Goal: Information Seeking & Learning: Learn about a topic

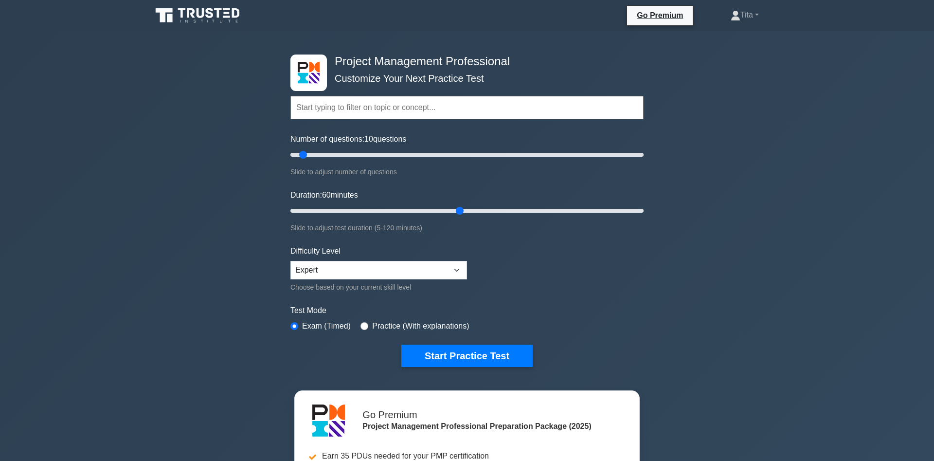
drag, startPoint x: 309, startPoint y: 214, endPoint x: 457, endPoint y: 206, distance: 148.1
type input "60"
click at [457, 206] on input "Duration: 60 minutes" at bounding box center [466, 211] width 353 height 12
drag, startPoint x: 305, startPoint y: 152, endPoint x: 402, endPoint y: 163, distance: 98.3
click at [402, 161] on input "Number of questions: 65 questions" at bounding box center [466, 155] width 353 height 12
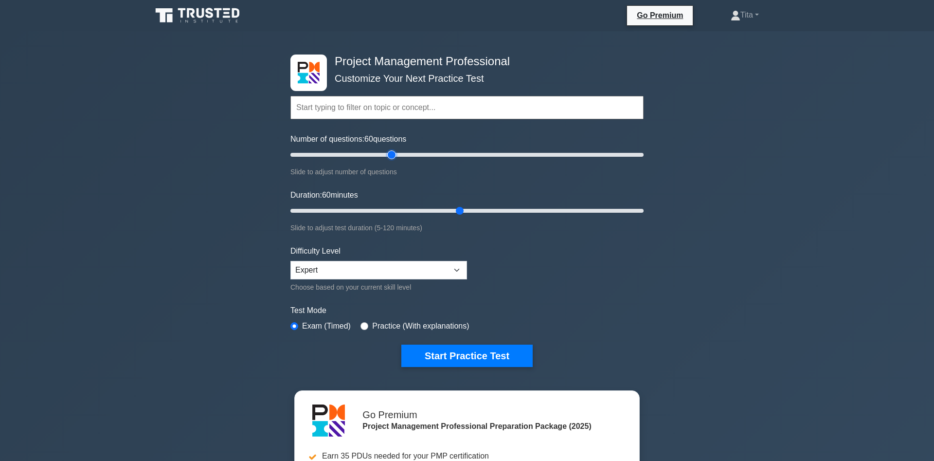
drag, startPoint x: 401, startPoint y: 154, endPoint x: 393, endPoint y: 155, distance: 8.8
type input "60"
click at [393, 155] on input "Number of questions: 60 questions" at bounding box center [466, 155] width 353 height 12
click at [407, 104] on input "text" at bounding box center [466, 107] width 353 height 23
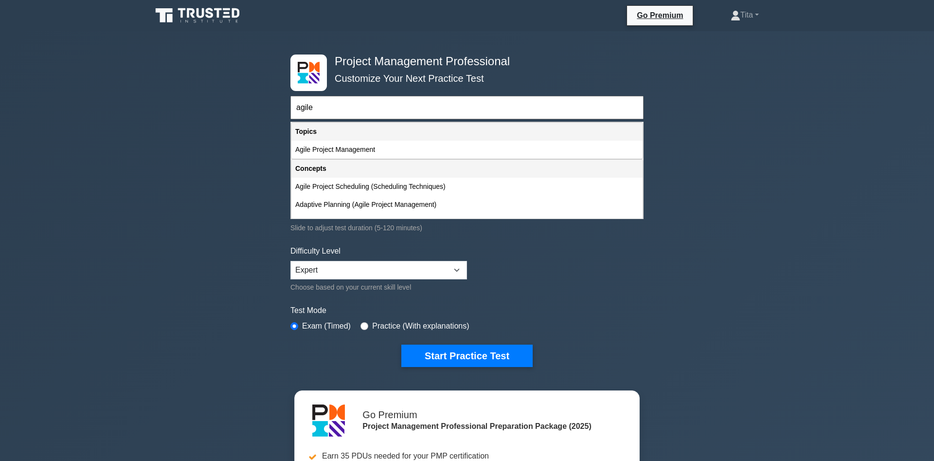
drag, startPoint x: 396, startPoint y: 114, endPoint x: 293, endPoint y: 105, distance: 103.1
click at [293, 105] on input "agile" at bounding box center [466, 107] width 353 height 23
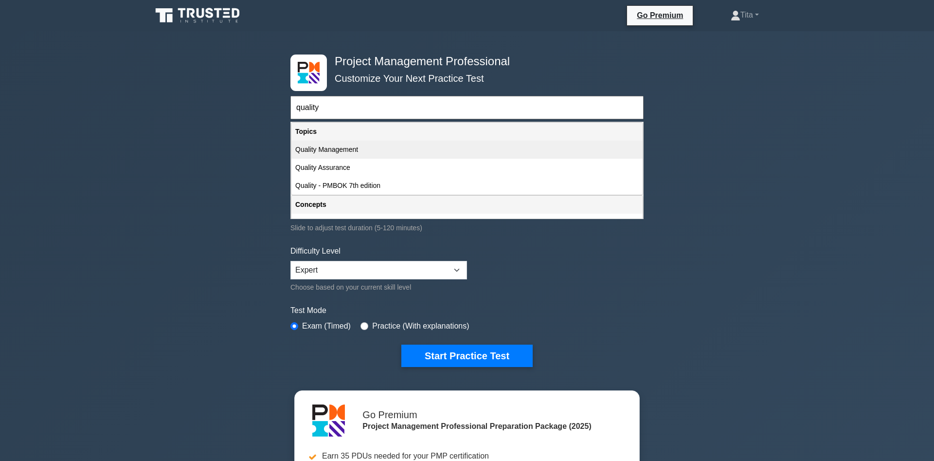
type input "quality"
click at [316, 149] on div "Quality Management" at bounding box center [466, 150] width 351 height 18
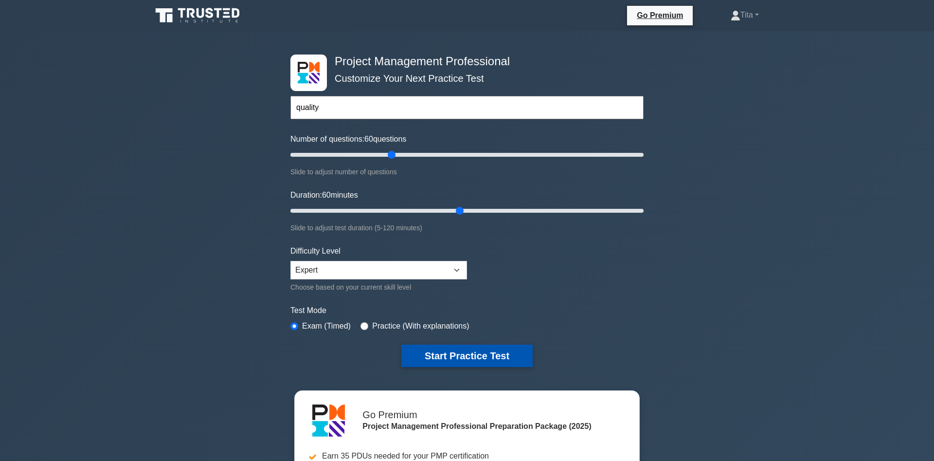
click at [434, 355] on button "Start Practice Test" at bounding box center [466, 355] width 131 height 22
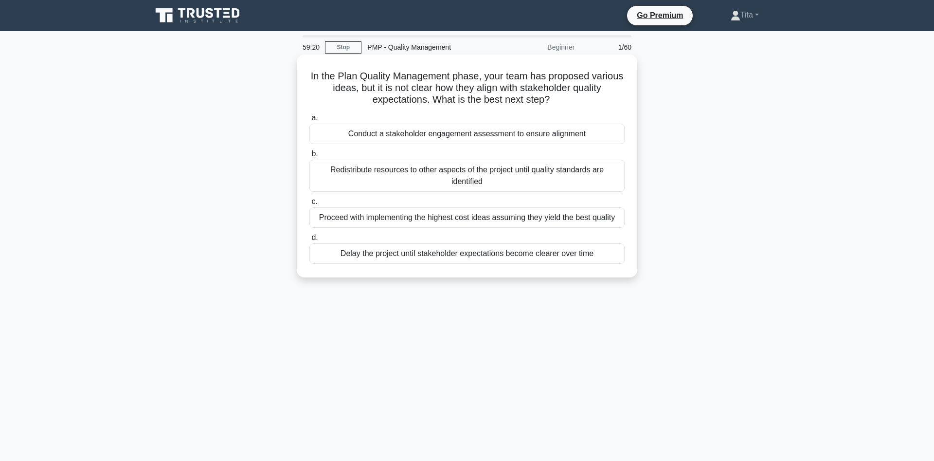
click at [388, 133] on div "Conduct a stakeholder engagement assessment to ensure alignment" at bounding box center [466, 134] width 315 height 20
click at [309, 121] on input "a. Conduct a stakeholder engagement assessment to ensure alignment" at bounding box center [309, 118] width 0 height 6
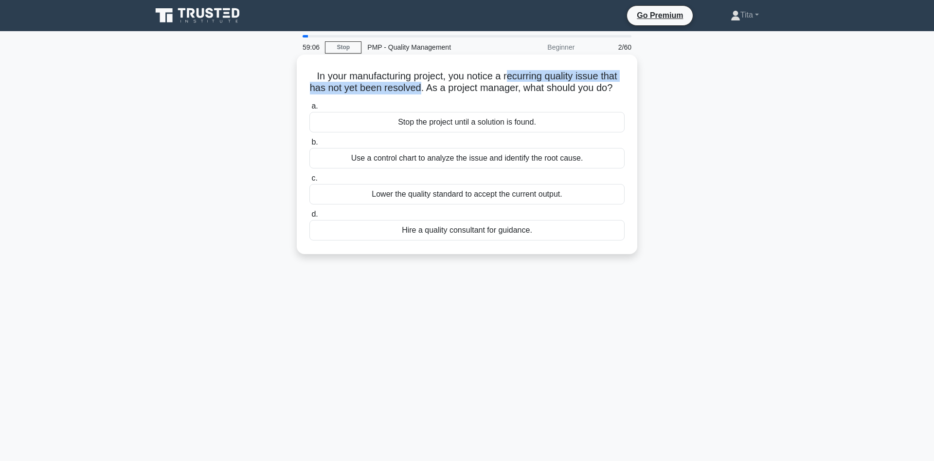
drag, startPoint x: 507, startPoint y: 79, endPoint x: 420, endPoint y: 91, distance: 87.9
click at [420, 91] on h5 "In your manufacturing project, you notice a recurring quality issue that has no…" at bounding box center [466, 82] width 317 height 24
click at [564, 163] on div "Use a control chart to analyze the issue and identify the root cause." at bounding box center [466, 158] width 315 height 20
click at [309, 145] on input "b. Use a control chart to analyze the issue and identify the root cause." at bounding box center [309, 142] width 0 height 6
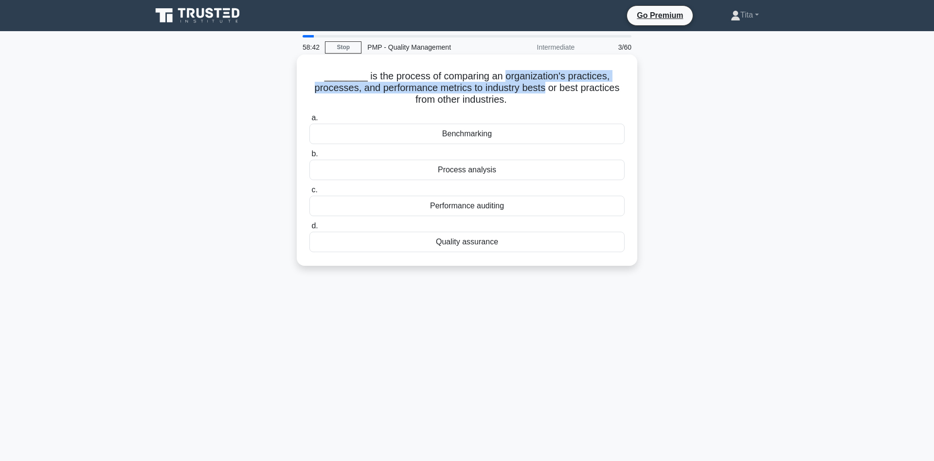
drag, startPoint x: 501, startPoint y: 77, endPoint x: 545, endPoint y: 85, distance: 44.9
click at [545, 85] on h5 "________ is the process of comparing an organization's practices, processes, an…" at bounding box center [466, 88] width 317 height 36
click at [459, 133] on div "Benchmarking" at bounding box center [466, 134] width 315 height 20
click at [309, 121] on input "a. Benchmarking" at bounding box center [309, 118] width 0 height 6
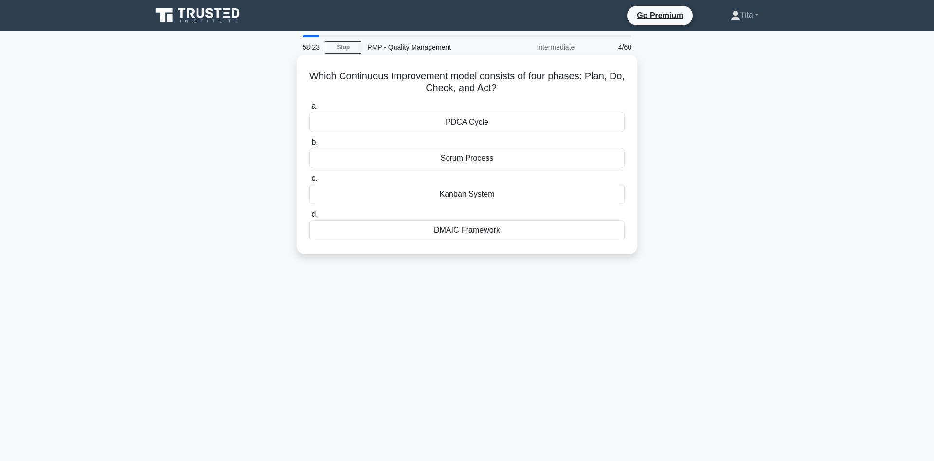
click at [469, 122] on div "PDCA Cycle" at bounding box center [466, 122] width 315 height 20
click at [309, 109] on input "a. PDCA Cycle" at bounding box center [309, 106] width 0 height 6
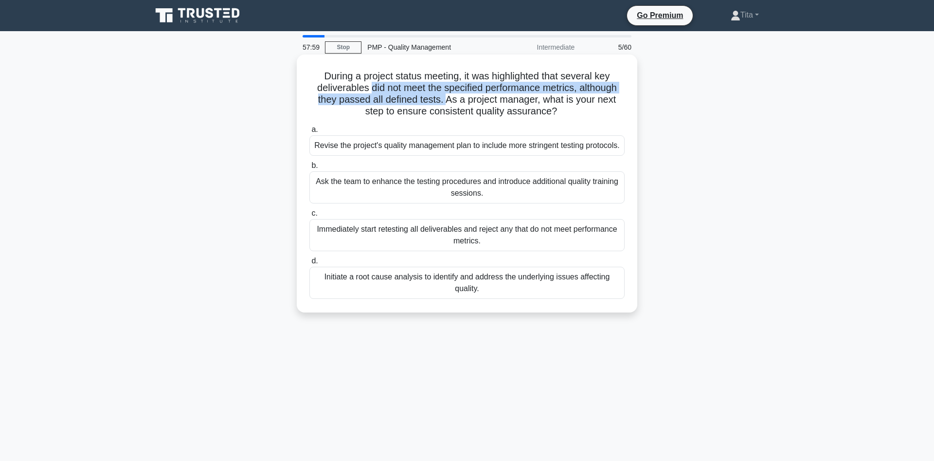
drag, startPoint x: 371, startPoint y: 90, endPoint x: 434, endPoint y: 101, distance: 63.8
click at [434, 101] on h5 "During a project status meeting, it was highlighted that several key deliverabl…" at bounding box center [466, 94] width 317 height 48
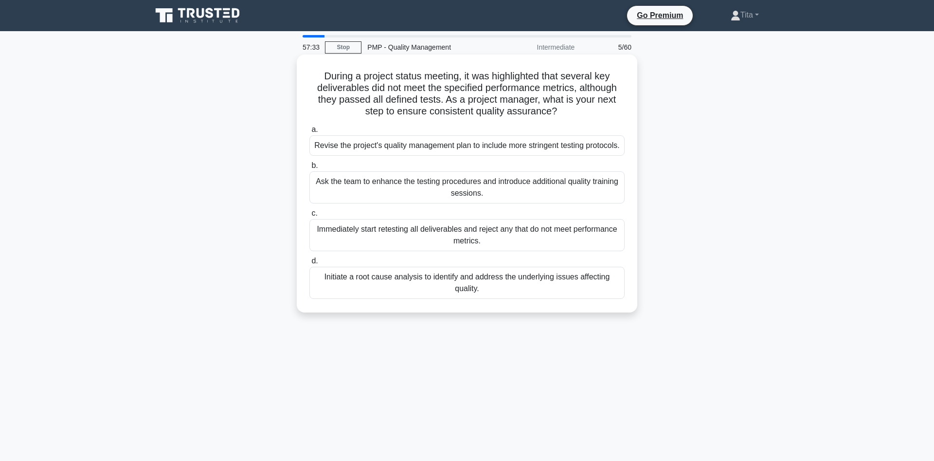
click at [387, 291] on div "Initiate a root cause analysis to identify and address the underlying issues af…" at bounding box center [466, 283] width 315 height 32
click at [309, 264] on input "d. Initiate a root cause analysis to identify and address the underlying issues…" at bounding box center [309, 261] width 0 height 6
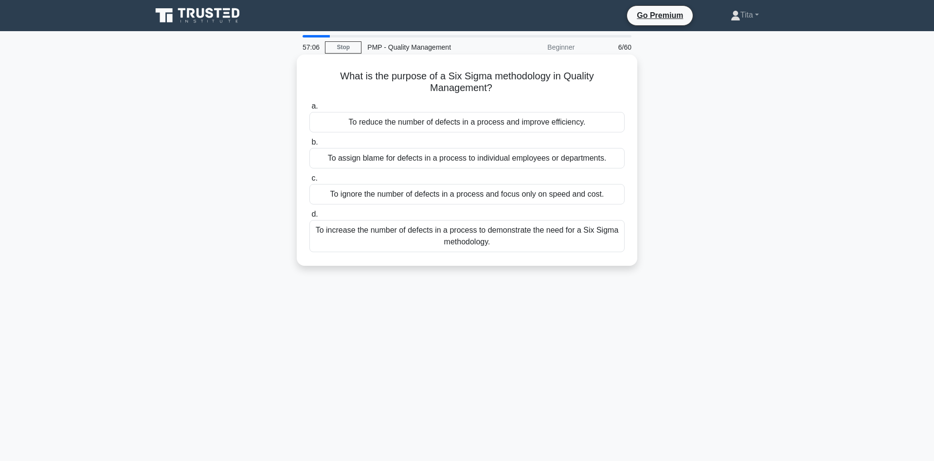
click at [372, 124] on div "To reduce the number of defects in a process and improve efficiency." at bounding box center [466, 122] width 315 height 20
click at [309, 109] on input "a. To reduce the number of defects in a process and improve efficiency." at bounding box center [309, 106] width 0 height 6
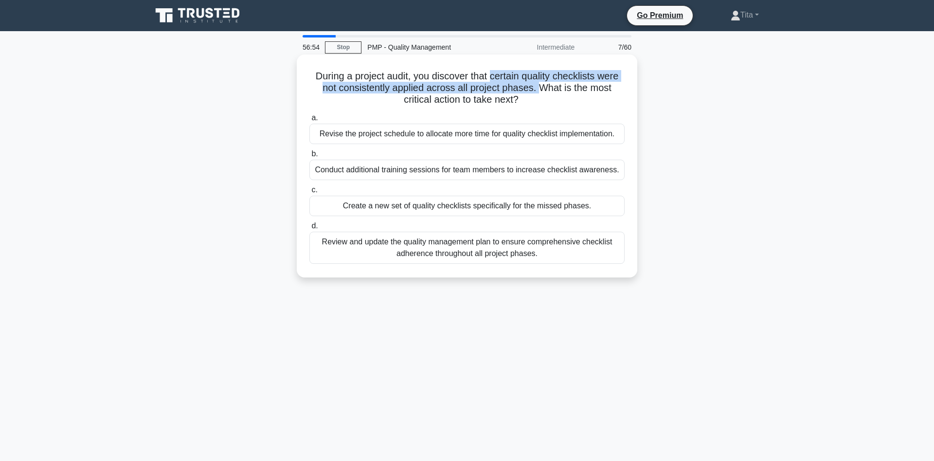
drag, startPoint x: 492, startPoint y: 76, endPoint x: 524, endPoint y: 88, distance: 33.7
click at [524, 88] on h5 "During a project audit, you discover that certain quality checklists were not c…" at bounding box center [466, 88] width 317 height 36
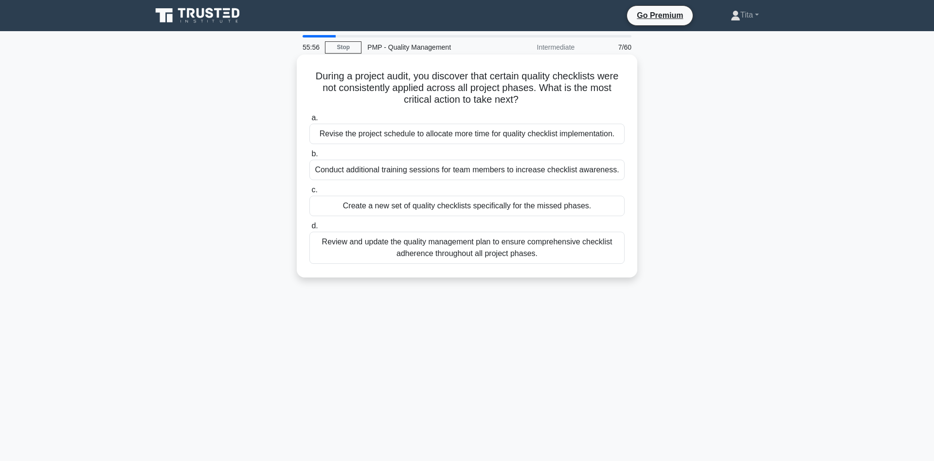
click at [452, 253] on div "Review and update the quality management plan to ensure comprehensive checklist…" at bounding box center [466, 248] width 315 height 32
click at [309, 229] on input "d. Review and update the quality management plan to ensure comprehensive checkl…" at bounding box center [309, 226] width 0 height 6
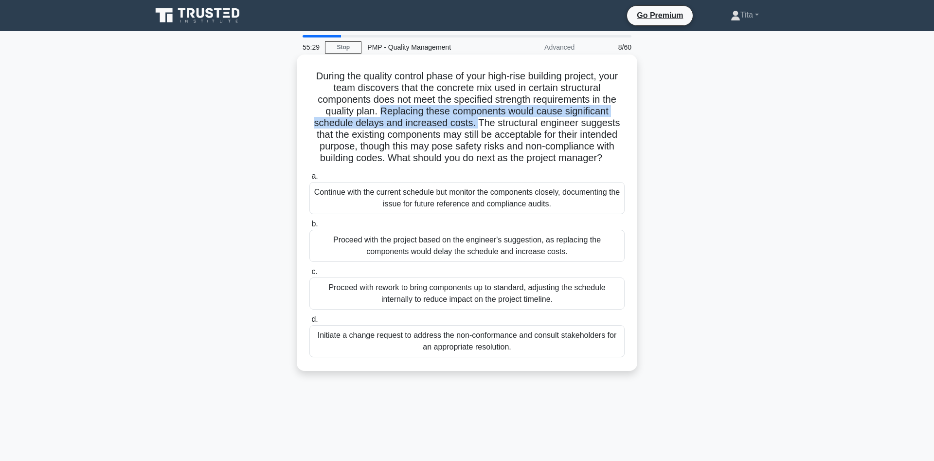
drag, startPoint x: 383, startPoint y: 114, endPoint x: 477, endPoint y: 125, distance: 95.0
click at [477, 125] on h5 "During the quality control phase of your high-rise building project, your team …" at bounding box center [466, 117] width 317 height 94
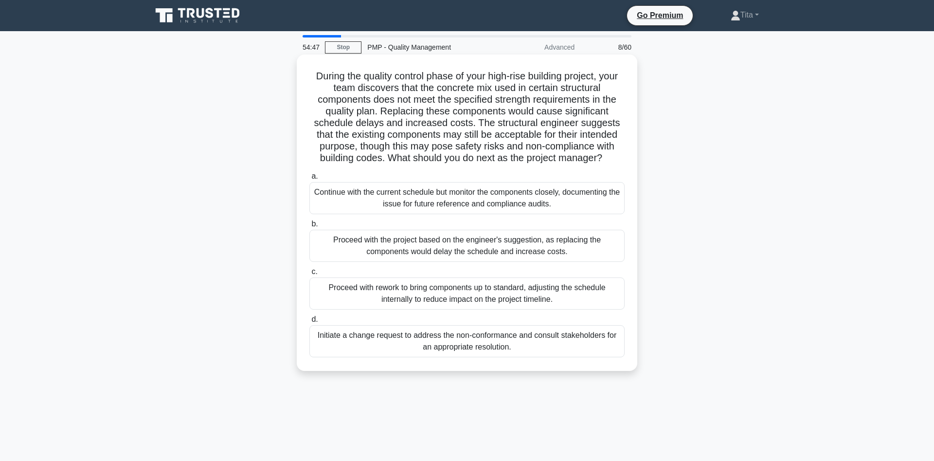
click at [348, 344] on div "Initiate a change request to address the non-conformance and consult stakeholde…" at bounding box center [466, 341] width 315 height 32
click at [309, 323] on input "d. Initiate a change request to address the non-conformance and consult stakeho…" at bounding box center [309, 319] width 0 height 6
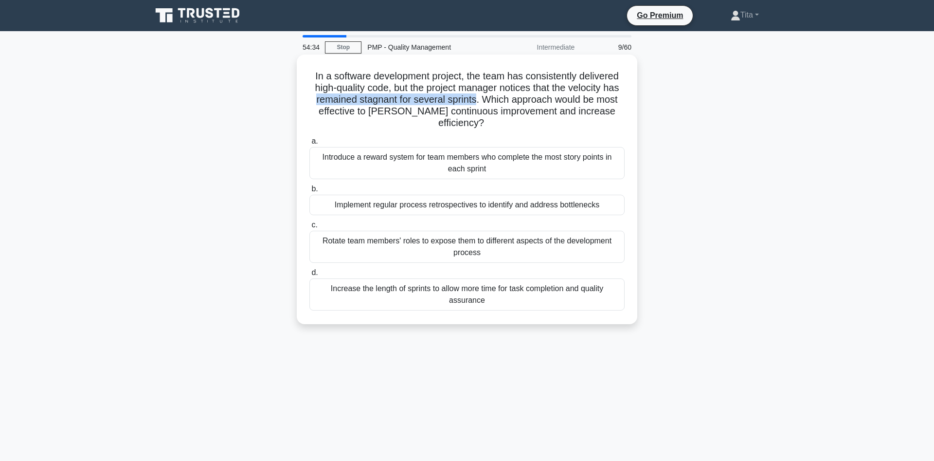
drag, startPoint x: 318, startPoint y: 99, endPoint x: 475, endPoint y: 104, distance: 156.7
click at [475, 104] on h5 "In a software development project, the team has consistently delivered high-qua…" at bounding box center [466, 99] width 317 height 59
drag, startPoint x: 478, startPoint y: 101, endPoint x: 393, endPoint y: 84, distance: 86.3
click at [393, 84] on h5 "In a software development project, the team has consistently delivered high-qua…" at bounding box center [466, 99] width 317 height 59
click at [575, 195] on div "Implement regular process retrospectives to identify and address bottlenecks" at bounding box center [466, 205] width 315 height 20
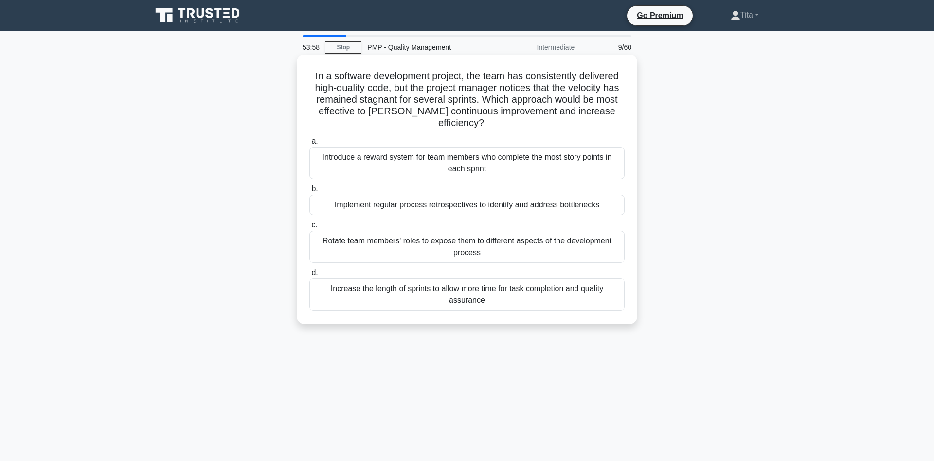
click at [309, 192] on input "b. Implement regular process retrospectives to identify and address bottlenecks" at bounding box center [309, 189] width 0 height 6
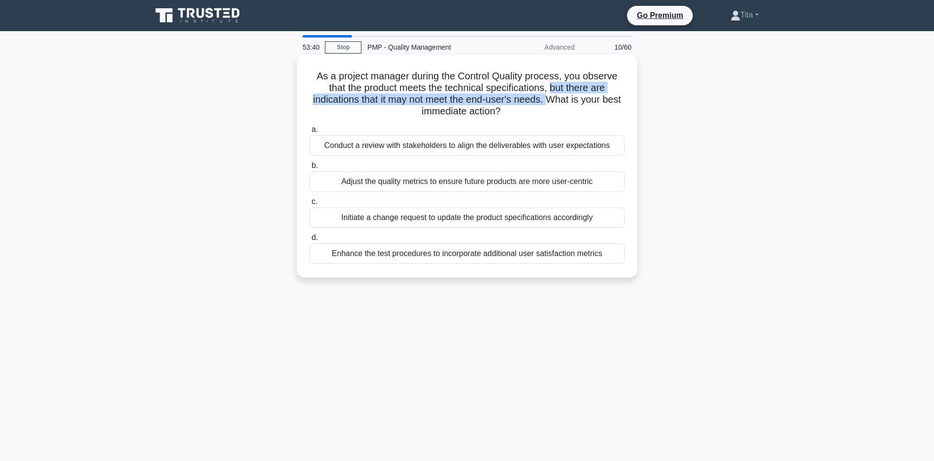
drag, startPoint x: 549, startPoint y: 88, endPoint x: 550, endPoint y: 100, distance: 12.7
click at [550, 100] on h5 "As a project manager during the Control Quality process, you observe that the p…" at bounding box center [466, 94] width 317 height 48
click at [372, 151] on div "Conduct a review with stakeholders to align the deliverables with user expectat…" at bounding box center [466, 145] width 315 height 20
click at [309, 133] on input "a. Conduct a review with stakeholders to align the deliverables with user expec…" at bounding box center [309, 129] width 0 height 6
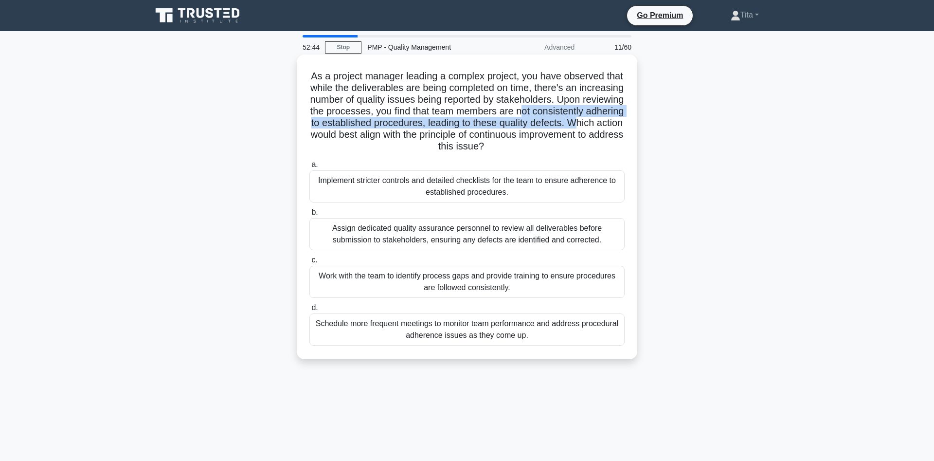
drag, startPoint x: 518, startPoint y: 107, endPoint x: 573, endPoint y: 126, distance: 58.2
click at [573, 126] on h5 "As a project manager leading a complex project, you have observed that while th…" at bounding box center [466, 111] width 317 height 83
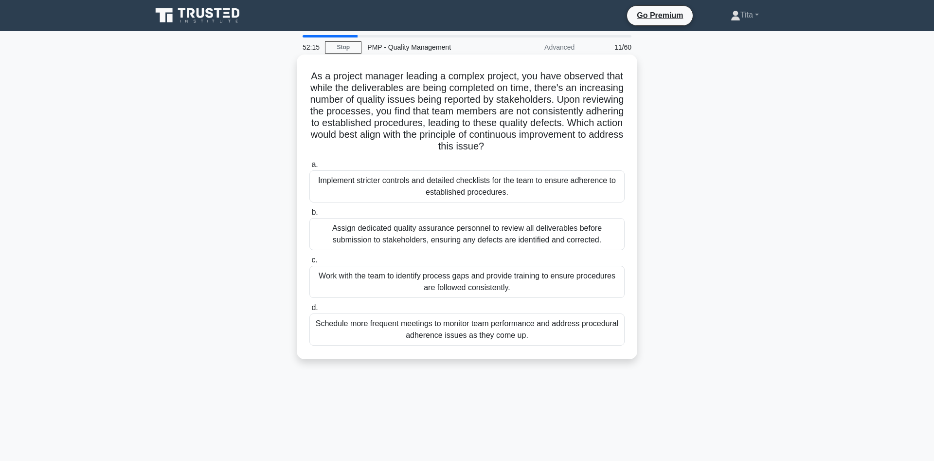
click at [355, 283] on div "Work with the team to identify process gaps and provide training to ensure proc…" at bounding box center [466, 282] width 315 height 32
click at [309, 263] on input "c. Work with the team to identify process gaps and provide training to ensure p…" at bounding box center [309, 260] width 0 height 6
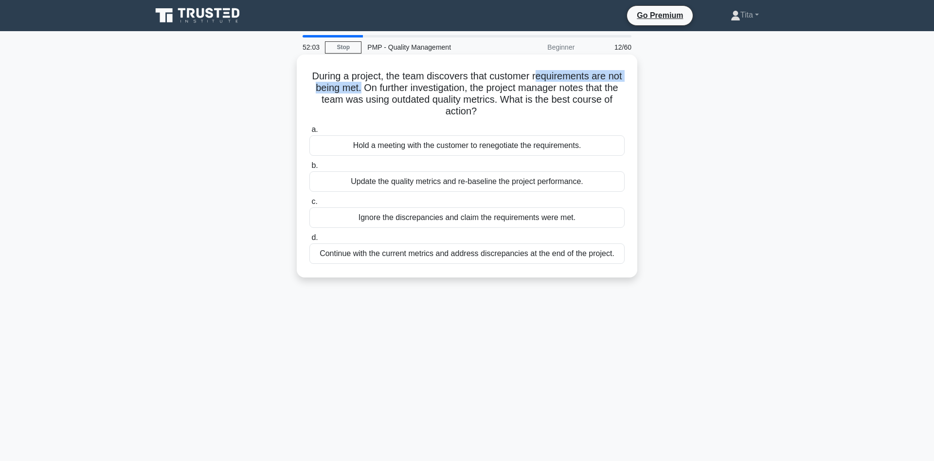
drag, startPoint x: 534, startPoint y: 79, endPoint x: 361, endPoint y: 91, distance: 173.1
click at [361, 91] on h5 "During a project, the team discovers that customer requirements are not being m…" at bounding box center [466, 94] width 317 height 48
click at [412, 143] on div "Hold a meeting with the customer to renegotiate the requirements." at bounding box center [466, 145] width 315 height 20
click at [309, 133] on input "a. Hold a meeting with the customer to renegotiate the requirements." at bounding box center [309, 129] width 0 height 6
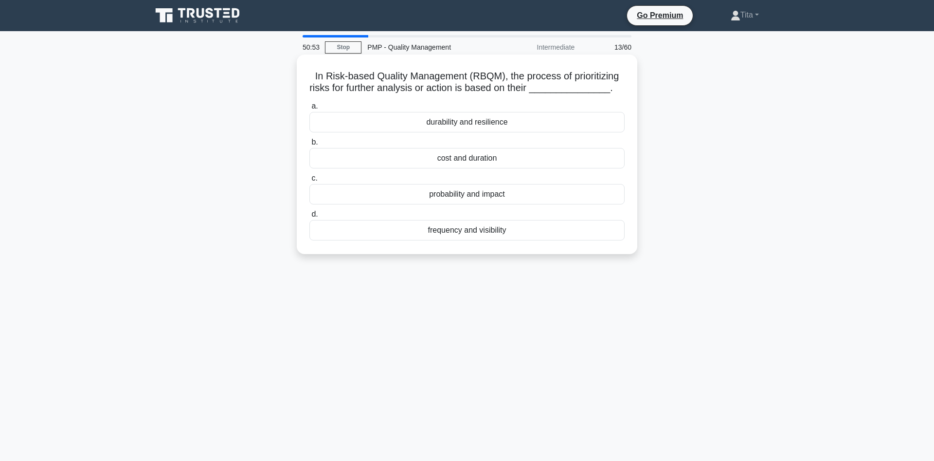
click at [445, 197] on div "probability and impact" at bounding box center [466, 194] width 315 height 20
click at [309, 181] on input "c. probability and impact" at bounding box center [309, 178] width 0 height 6
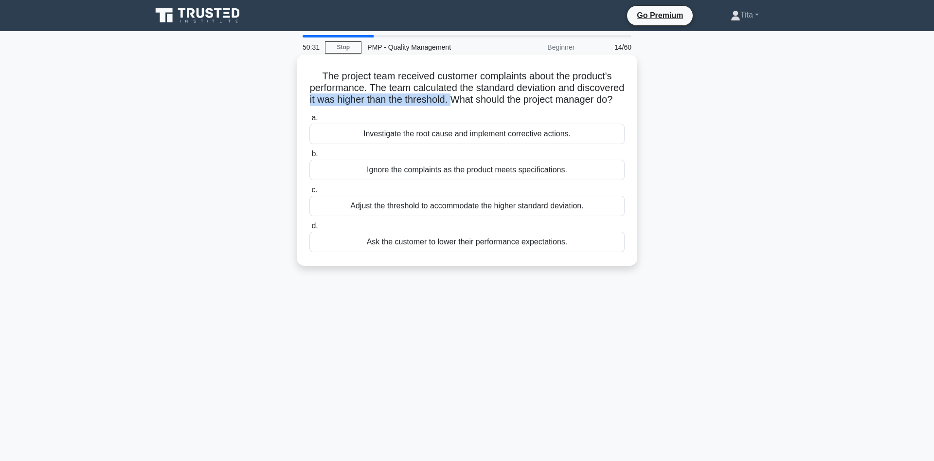
drag, startPoint x: 316, startPoint y: 99, endPoint x: 459, endPoint y: 106, distance: 143.2
click at [459, 106] on h5 "The project team received customer complaints about the product's performance. …" at bounding box center [466, 88] width 317 height 36
click at [408, 144] on div "Investigate the root cause and implement corrective actions." at bounding box center [466, 134] width 315 height 20
click at [309, 121] on input "a. Investigate the root cause and implement corrective actions." at bounding box center [309, 118] width 0 height 6
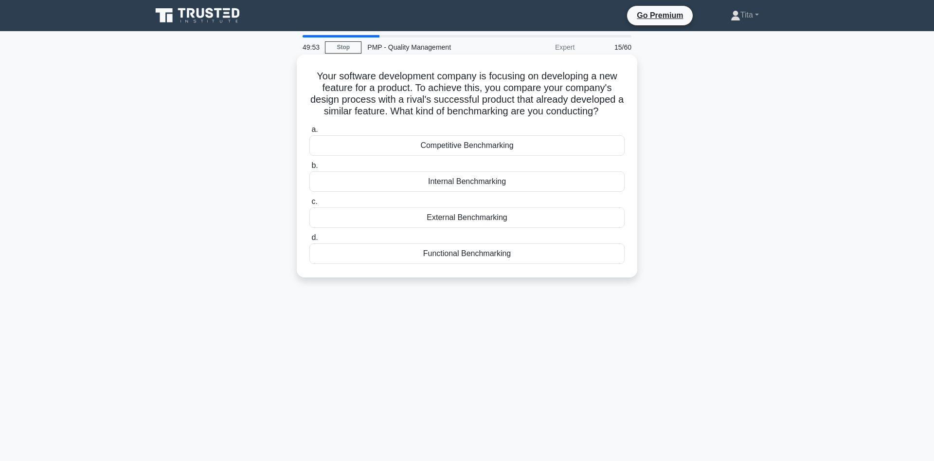
click at [477, 148] on div "Competitive Benchmarking" at bounding box center [466, 145] width 315 height 20
click at [309, 133] on input "a. Competitive Benchmarking" at bounding box center [309, 129] width 0 height 6
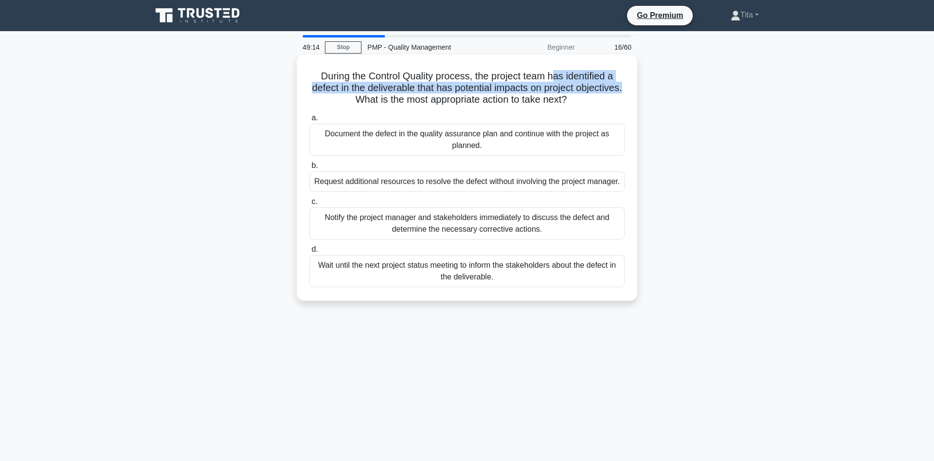
drag, startPoint x: 555, startPoint y: 76, endPoint x: 623, endPoint y: 90, distance: 69.6
click at [623, 90] on h5 "During the Control Quality process, the project team has identified a defect in…" at bounding box center [466, 88] width 317 height 36
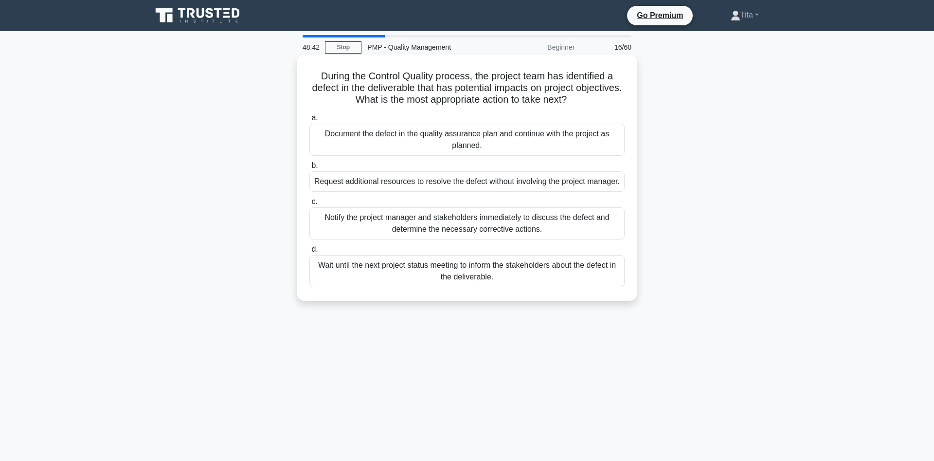
click at [343, 225] on div "Notify the project manager and stakeholders immediately to discuss the defect a…" at bounding box center [466, 223] width 315 height 32
click at [309, 205] on input "c. Notify the project manager and stakeholders immediately to discuss the defec…" at bounding box center [309, 202] width 0 height 6
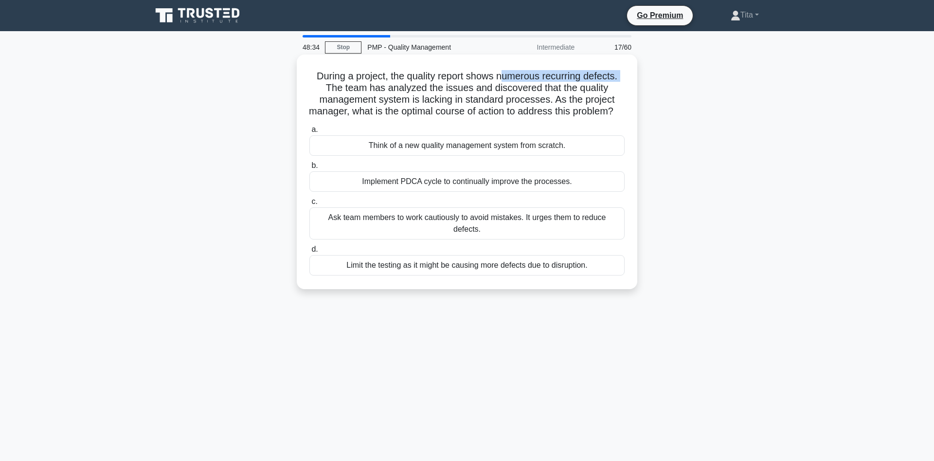
drag, startPoint x: 501, startPoint y: 78, endPoint x: 625, endPoint y: 79, distance: 124.6
click at [625, 79] on h5 "During a project, the quality report shows numerous recurring defects. The team…" at bounding box center [466, 94] width 317 height 48
click at [463, 192] on div "Implement PDCA cycle to continually improve the processes." at bounding box center [466, 181] width 315 height 20
click at [309, 169] on input "b. Implement PDCA cycle to continually improve the processes." at bounding box center [309, 166] width 0 height 6
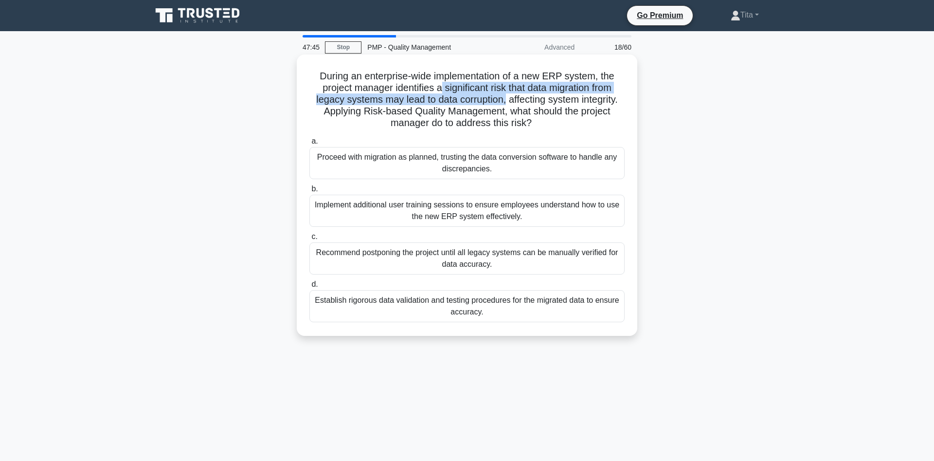
drag, startPoint x: 438, startPoint y: 88, endPoint x: 506, endPoint y: 99, distance: 68.5
click at [506, 99] on h5 "During an enterprise-wide implementation of a new ERP system, the project manag…" at bounding box center [466, 99] width 317 height 59
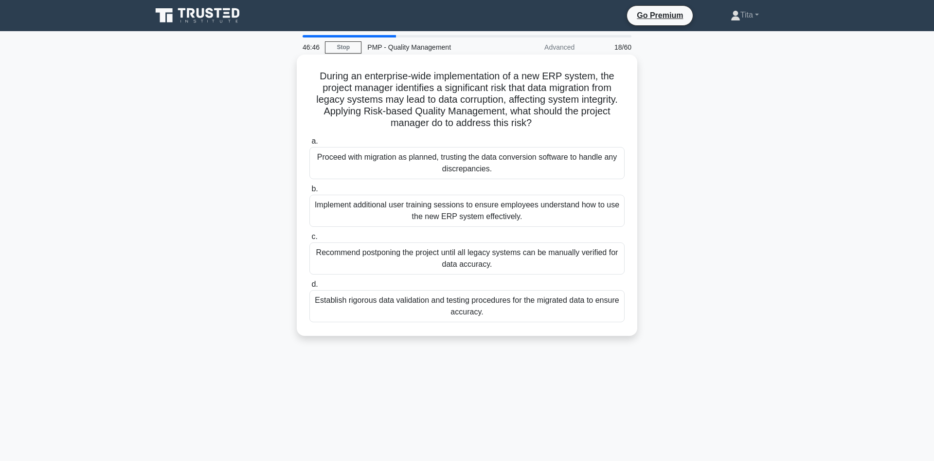
click at [340, 309] on div "Establish rigorous data validation and testing procedures for the migrated data…" at bounding box center [466, 306] width 315 height 32
click at [309, 288] on input "d. Establish rigorous data validation and testing procedures for the migrated d…" at bounding box center [309, 284] width 0 height 6
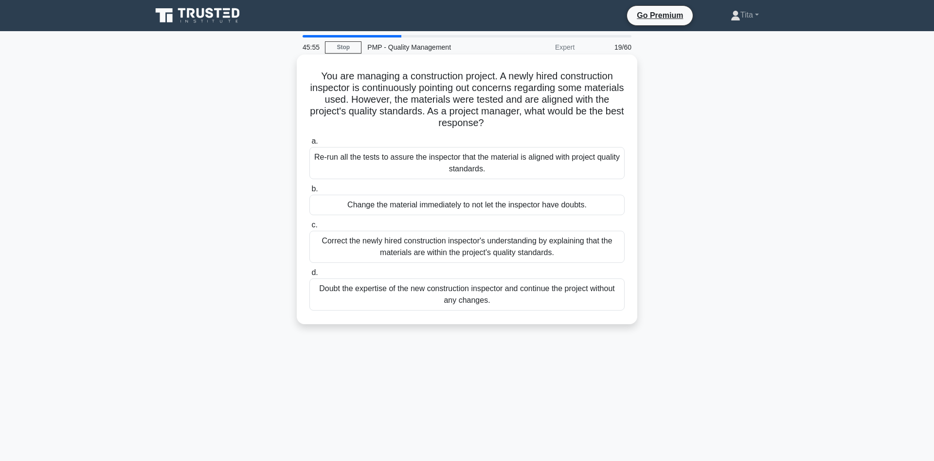
click at [557, 163] on div "Re-run all the tests to assure the inspector that the material is aligned with …" at bounding box center [466, 163] width 315 height 32
click at [309, 145] on input "a. Re-run all the tests to assure the inspector that the material is aligned wi…" at bounding box center [309, 141] width 0 height 6
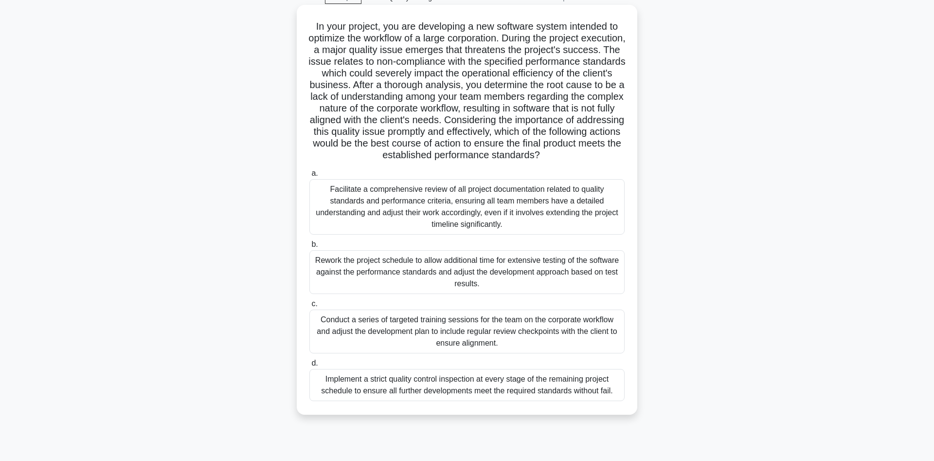
scroll to position [65, 0]
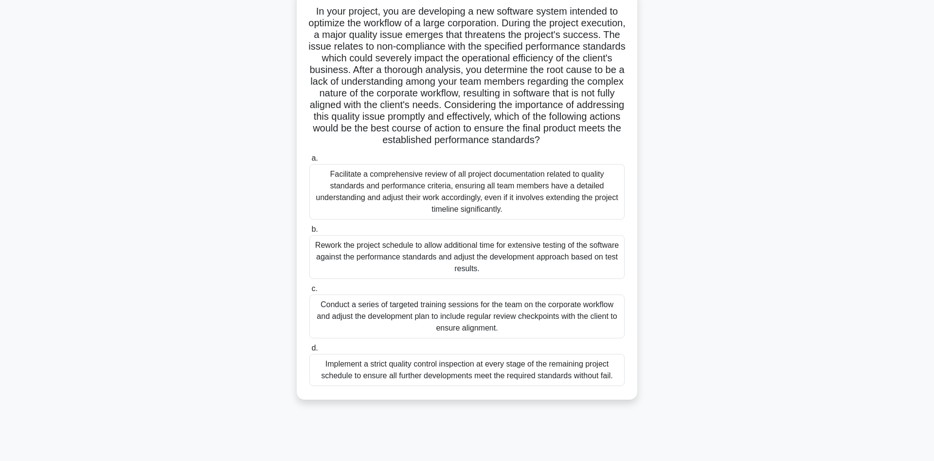
click at [407, 202] on div "Facilitate a comprehensive review of all project documentation related to quali…" at bounding box center [466, 191] width 315 height 55
click at [309, 162] on input "a. Facilitate a comprehensive review of all project documentation related to qu…" at bounding box center [309, 158] width 0 height 6
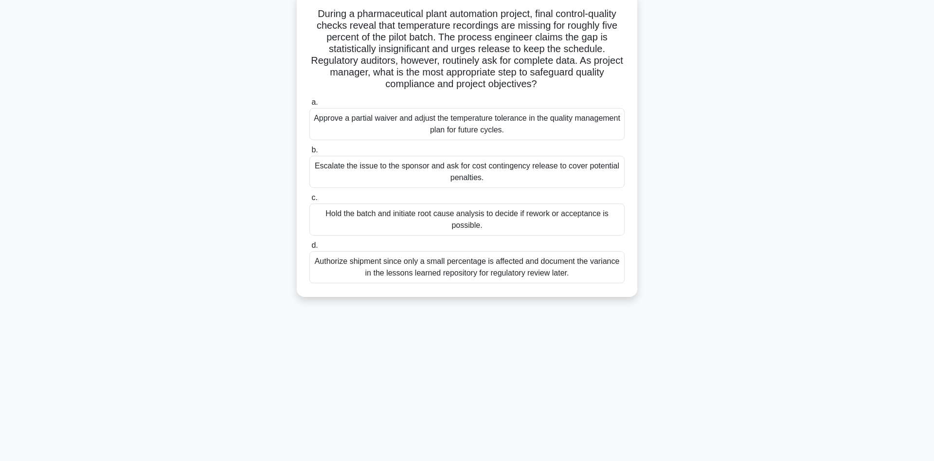
scroll to position [0, 0]
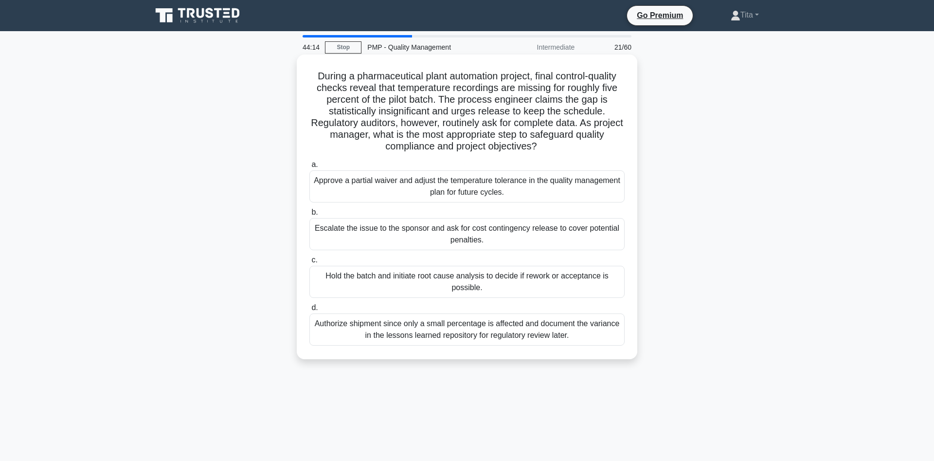
drag, startPoint x: 587, startPoint y: 126, endPoint x: 579, endPoint y: 150, distance: 25.5
click at [579, 150] on h5 "During a pharmaceutical plant automation project, final control-quality checks …" at bounding box center [466, 111] width 317 height 83
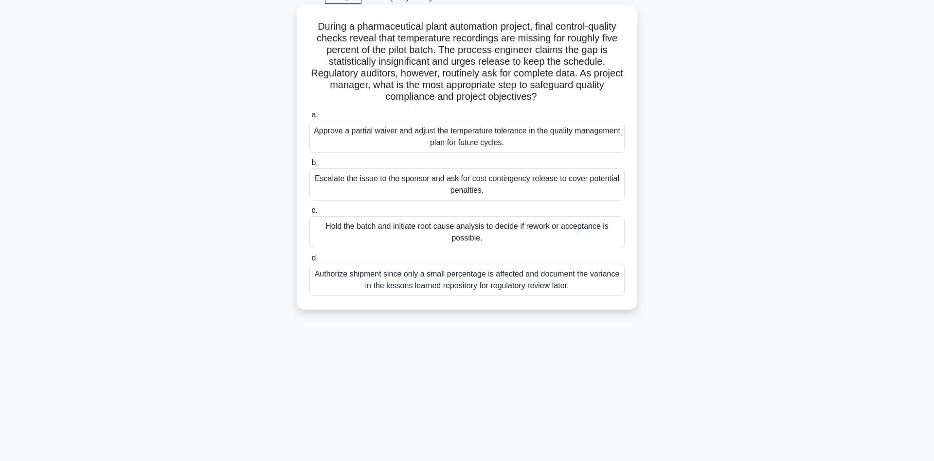
click at [429, 280] on div "Authorize shipment since only a small percentage is affected and document the v…" at bounding box center [466, 280] width 315 height 32
click at [309, 261] on input "d. Authorize shipment since only a small percentage is affected and document th…" at bounding box center [309, 258] width 0 height 6
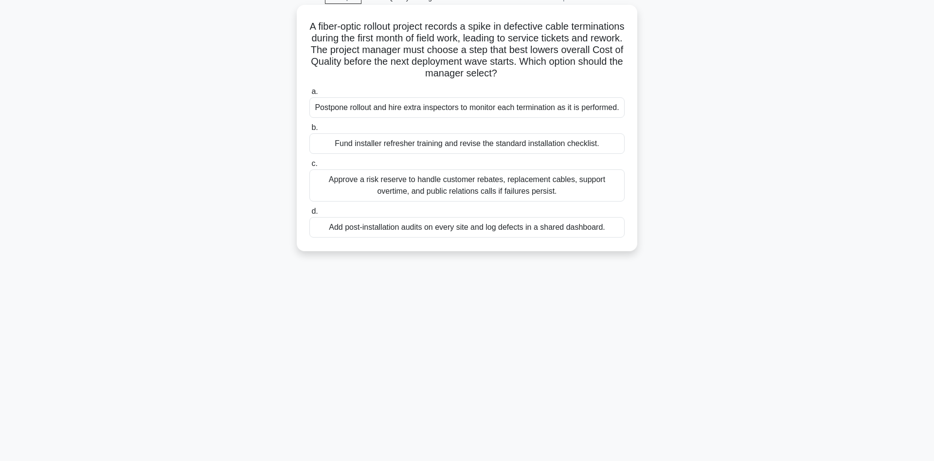
scroll to position [0, 0]
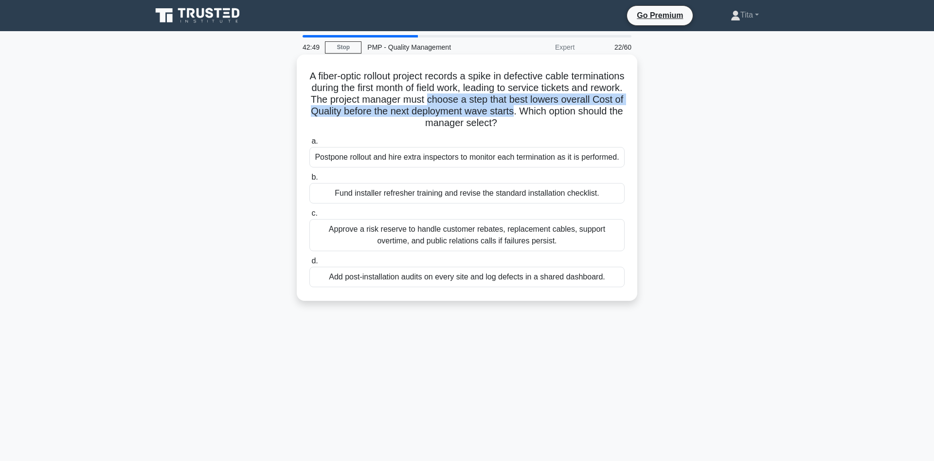
drag, startPoint x: 517, startPoint y: 99, endPoint x: 615, endPoint y: 112, distance: 99.2
click at [615, 112] on h5 "A fiber-optic rollout project records a spike in defective cable terminations d…" at bounding box center [466, 99] width 317 height 59
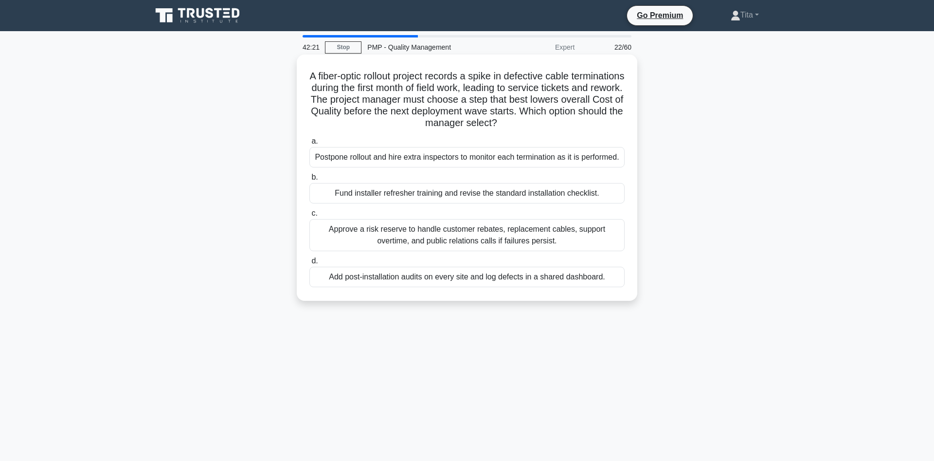
click at [377, 160] on div "Postpone rollout and hire extra inspectors to monitor each termination as it is…" at bounding box center [466, 157] width 315 height 20
click at [309, 145] on input "a. Postpone rollout and hire extra inspectors to monitor each termination as it…" at bounding box center [309, 141] width 0 height 6
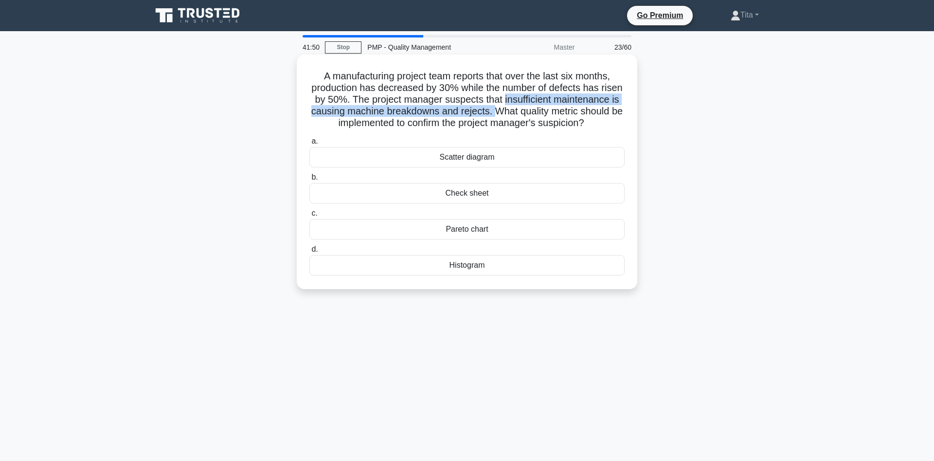
drag, startPoint x: 503, startPoint y: 101, endPoint x: 496, endPoint y: 109, distance: 10.7
click at [496, 109] on h5 "A manufacturing project team reports that over the last six months, production …" at bounding box center [466, 99] width 317 height 59
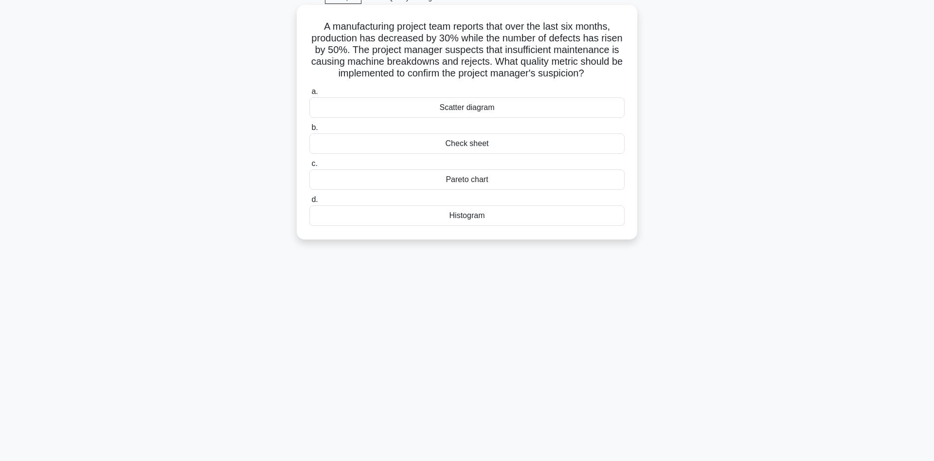
click at [473, 186] on div "Pareto chart" at bounding box center [466, 179] width 315 height 20
click at [309, 167] on input "c. Pareto chart" at bounding box center [309, 164] width 0 height 6
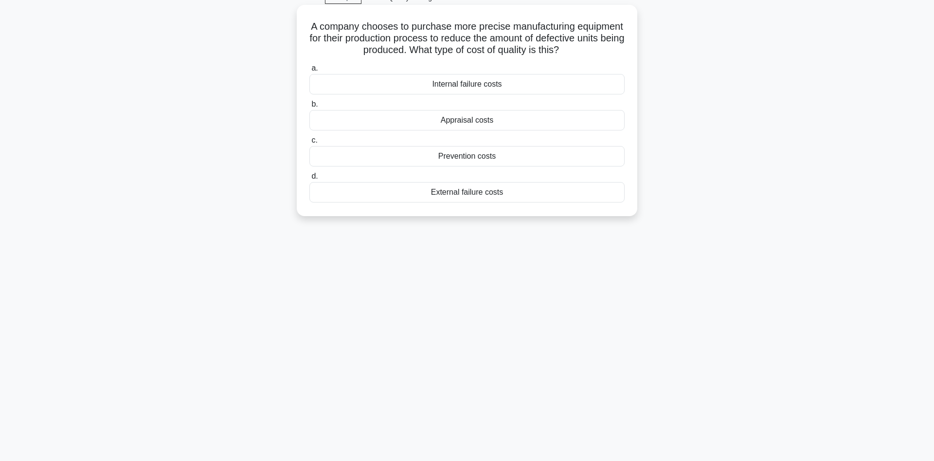
scroll to position [0, 0]
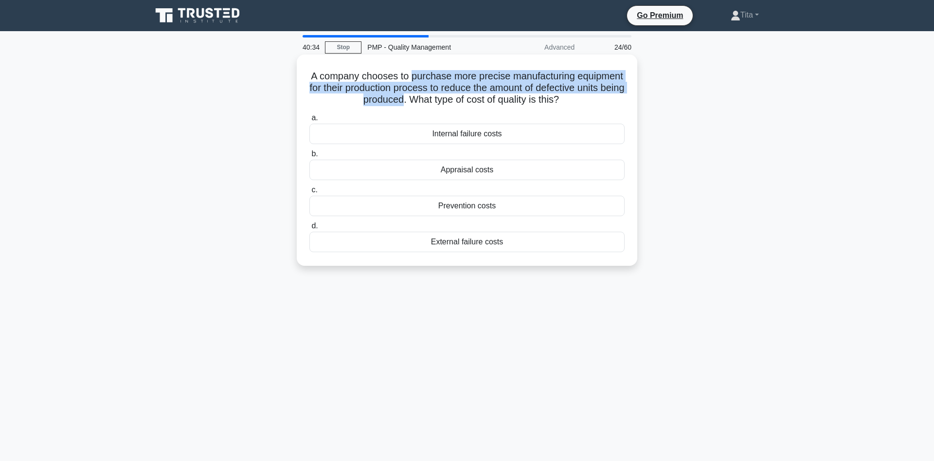
drag, startPoint x: 411, startPoint y: 78, endPoint x: 416, endPoint y: 104, distance: 26.9
click at [416, 104] on h5 "A company chooses to purchase more precise manufacturing equipment for their pr…" at bounding box center [466, 88] width 317 height 36
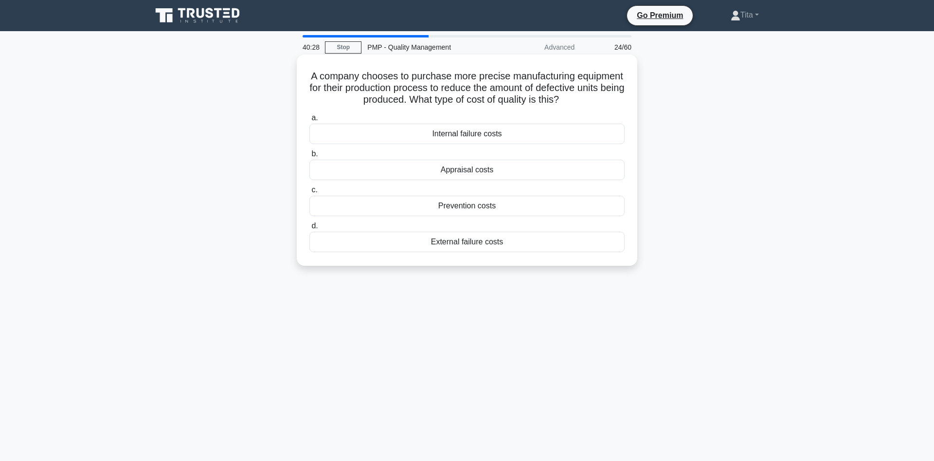
click at [450, 210] on div "Prevention costs" at bounding box center [466, 206] width 315 height 20
click at [309, 193] on input "c. Prevention costs" at bounding box center [309, 190] width 0 height 6
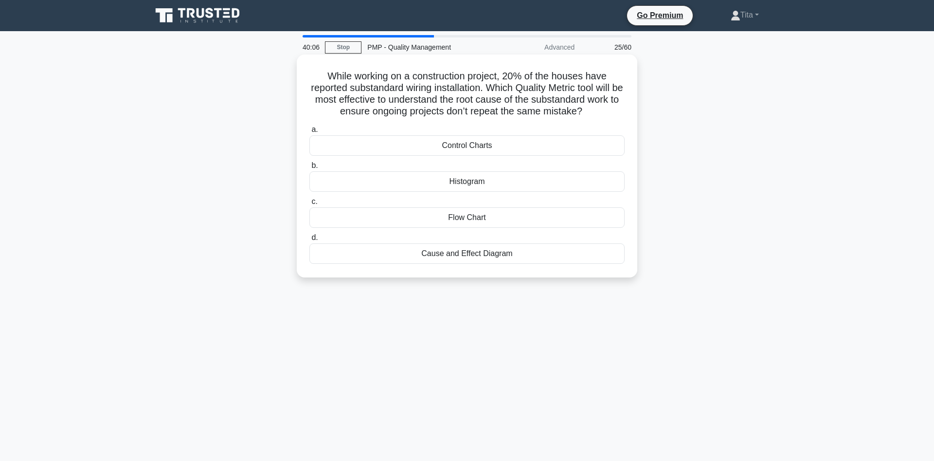
drag, startPoint x: 375, startPoint y: 96, endPoint x: 593, endPoint y: 117, distance: 219.0
click at [593, 117] on h5 "While working on a construction project, 20% of the houses have reported substa…" at bounding box center [466, 94] width 317 height 48
click at [459, 257] on div "Cause and Effect Diagram" at bounding box center [466, 253] width 315 height 20
click at [309, 241] on input "d. Cause and Effect Diagram" at bounding box center [309, 238] width 0 height 6
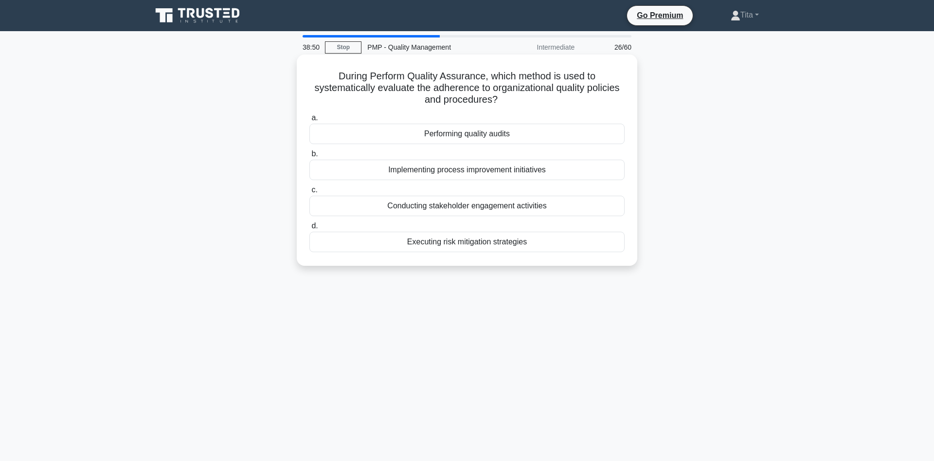
click at [474, 134] on div "Performing quality audits" at bounding box center [466, 134] width 315 height 20
click at [309, 121] on input "a. Performing quality audits" at bounding box center [309, 118] width 0 height 6
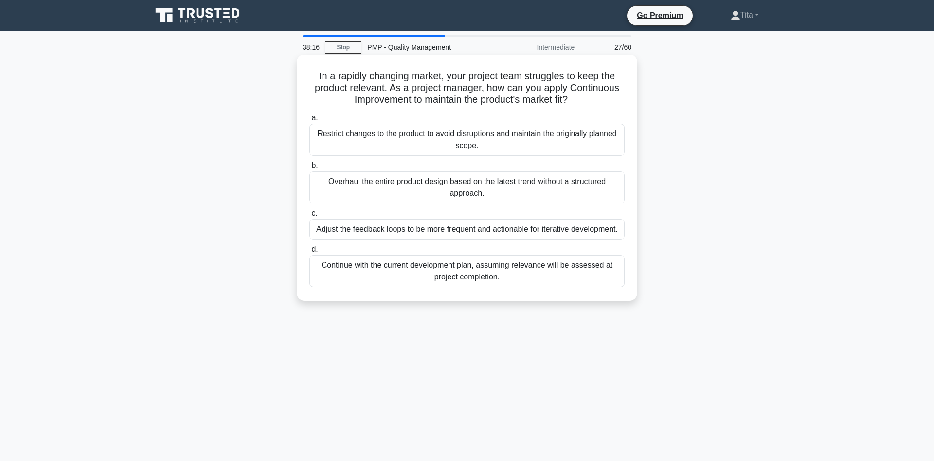
click at [533, 233] on div "Adjust the feedback loops to be more frequent and actionable for iterative deve…" at bounding box center [466, 229] width 315 height 20
click at [309, 217] on input "c. Adjust the feedback loops to be more frequent and actionable for iterative d…" at bounding box center [309, 213] width 0 height 6
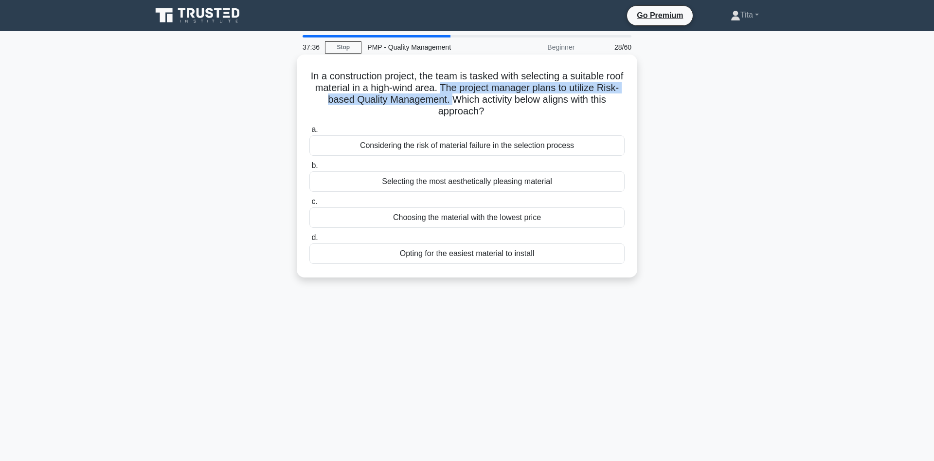
drag, startPoint x: 441, startPoint y: 89, endPoint x: 454, endPoint y: 100, distance: 17.3
click at [454, 100] on h5 "In a construction project, the team is tasked with selecting a suitable roof ma…" at bounding box center [466, 94] width 317 height 48
click at [478, 147] on div "Considering the risk of material failure in the selection process" at bounding box center [466, 145] width 315 height 20
click at [309, 133] on input "a. Considering the risk of material failure in the selection process" at bounding box center [309, 129] width 0 height 6
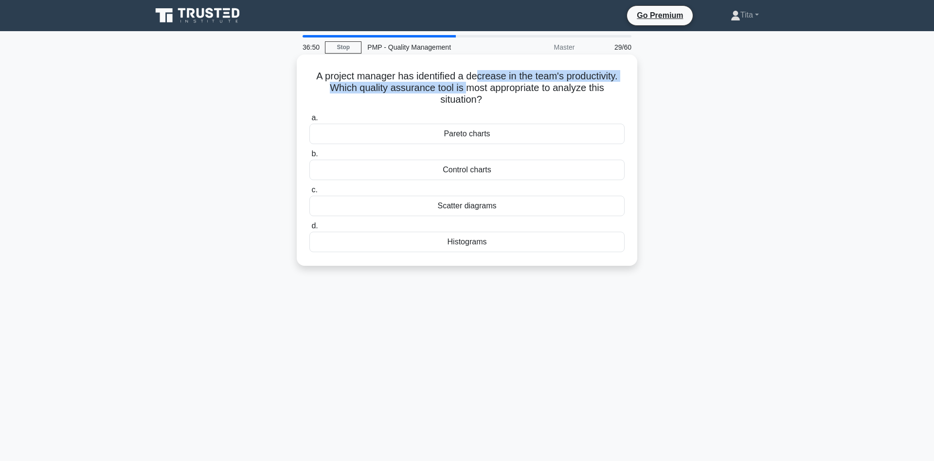
drag, startPoint x: 467, startPoint y: 82, endPoint x: 477, endPoint y: 80, distance: 10.3
click at [477, 80] on h5 "A project manager has identified a decrease in the team's productivity. Which q…" at bounding box center [466, 88] width 317 height 36
click at [476, 241] on div "Histograms" at bounding box center [466, 242] width 315 height 20
click at [309, 229] on input "d. Histograms" at bounding box center [309, 226] width 0 height 6
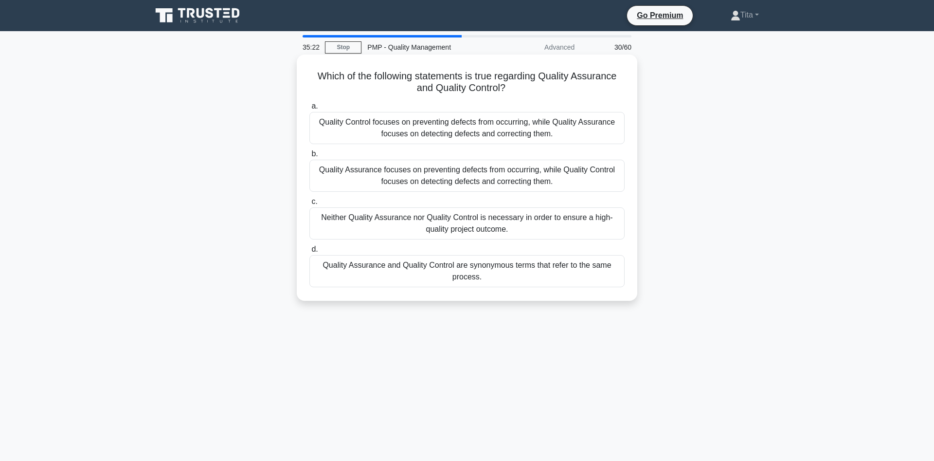
click at [530, 131] on div "Quality Control focuses on preventing defects from occurring, while Quality Ass…" at bounding box center [466, 128] width 315 height 32
click at [309, 109] on input "a. Quality Control focuses on preventing defects from occurring, while Quality …" at bounding box center [309, 106] width 0 height 6
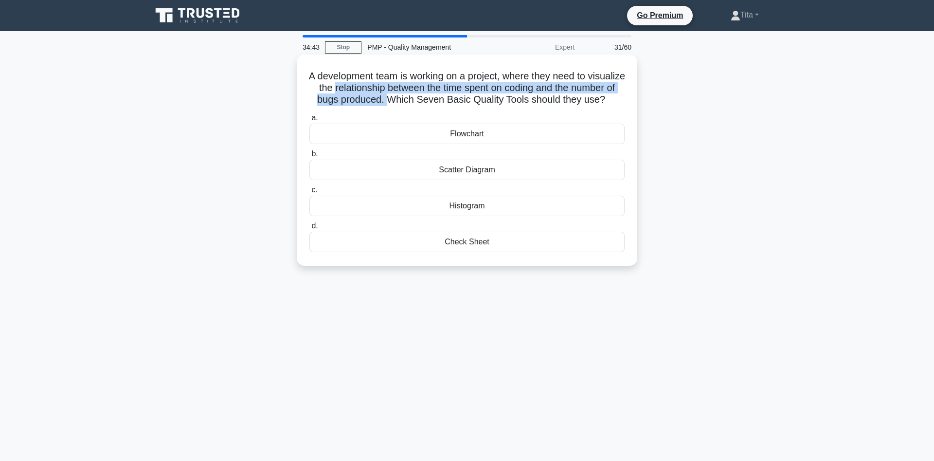
drag, startPoint x: 334, startPoint y: 90, endPoint x: 388, endPoint y: 101, distance: 55.2
click at [388, 101] on h5 "A development team is working on a project, where they need to visualize the re…" at bounding box center [466, 88] width 317 height 36
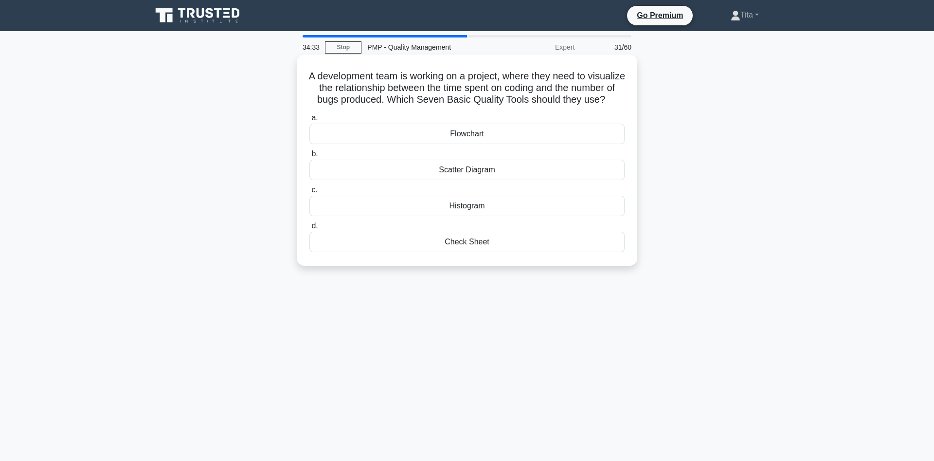
click at [484, 170] on div "Scatter Diagram" at bounding box center [466, 170] width 315 height 20
click at [309, 157] on input "b. Scatter Diagram" at bounding box center [309, 154] width 0 height 6
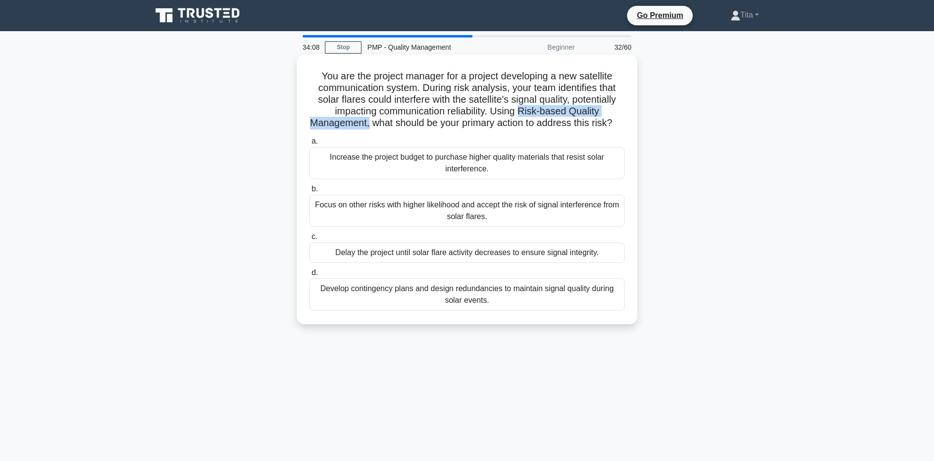
drag, startPoint x: 521, startPoint y: 111, endPoint x: 367, endPoint y: 127, distance: 154.5
click at [368, 127] on h5 "You are the project manager for a project developing a new satellite communicat…" at bounding box center [466, 99] width 317 height 59
click at [546, 297] on div "Develop contingency plans and design redundancies to maintain signal quality du…" at bounding box center [466, 294] width 315 height 32
click at [309, 276] on input "d. Develop contingency plans and design redundancies to maintain signal quality…" at bounding box center [309, 273] width 0 height 6
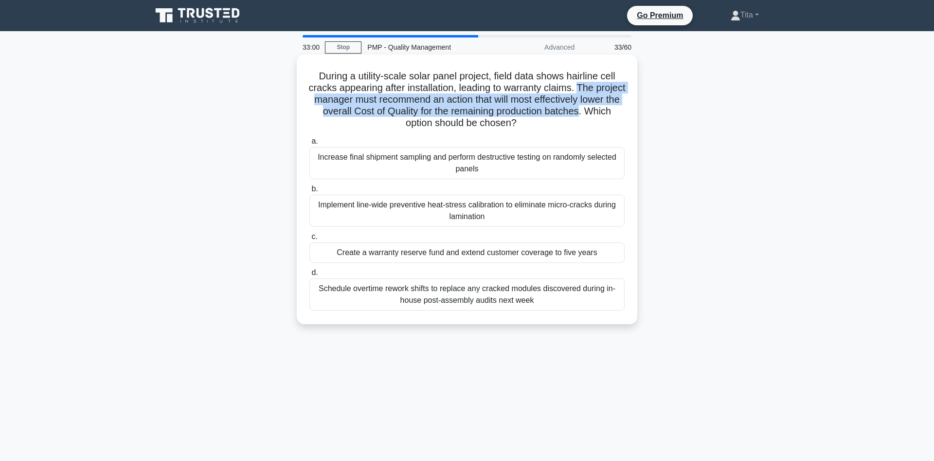
drag, startPoint x: 578, startPoint y: 88, endPoint x: 580, endPoint y: 113, distance: 25.0
click at [580, 113] on h5 "During a utility-scale solar panel project, field data shows hairline cell crac…" at bounding box center [466, 99] width 317 height 59
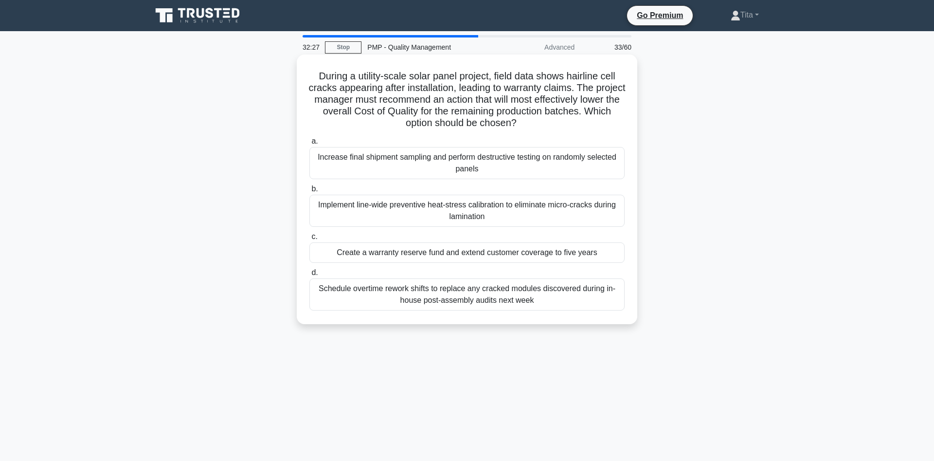
click at [377, 212] on div "Implement line-wide preventive heat-stress calibration to eliminate micro-crack…" at bounding box center [466, 211] width 315 height 32
click at [309, 192] on input "b. Implement line-wide preventive heat-stress calibration to eliminate micro-cr…" at bounding box center [309, 189] width 0 height 6
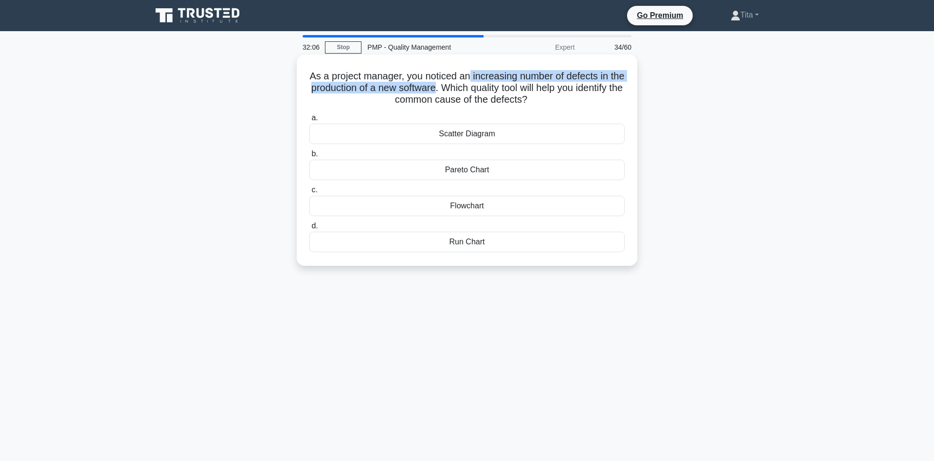
drag, startPoint x: 471, startPoint y: 77, endPoint x: 434, endPoint y: 89, distance: 39.2
click at [434, 89] on h5 "As a project manager, you noticed an increasing number of defects in the produc…" at bounding box center [466, 88] width 317 height 36
click at [476, 208] on div "Flowchart" at bounding box center [466, 206] width 315 height 20
click at [309, 193] on input "c. Flowchart" at bounding box center [309, 190] width 0 height 6
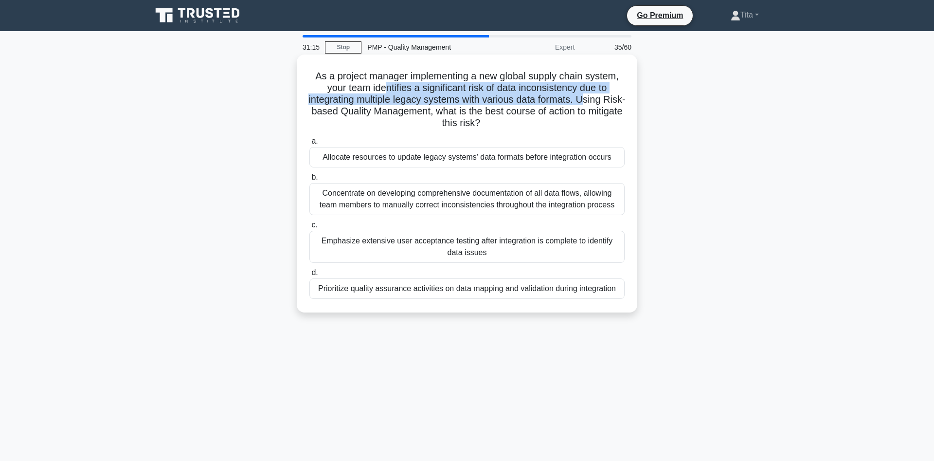
drag, startPoint x: 387, startPoint y: 89, endPoint x: 581, endPoint y: 101, distance: 194.5
click at [581, 101] on h5 "As a project manager implementing a new global supply chain system, your team i…" at bounding box center [466, 99] width 317 height 59
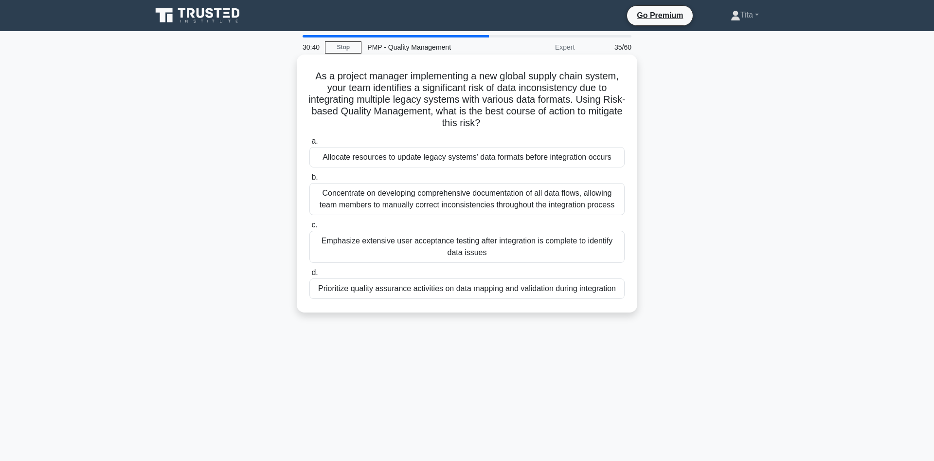
click at [478, 254] on div "Emphasize extensive user acceptance testing after integration is complete to id…" at bounding box center [466, 247] width 315 height 32
click at [309, 228] on input "c. Emphasize extensive user acceptance testing after integration is complete to…" at bounding box center [309, 225] width 0 height 6
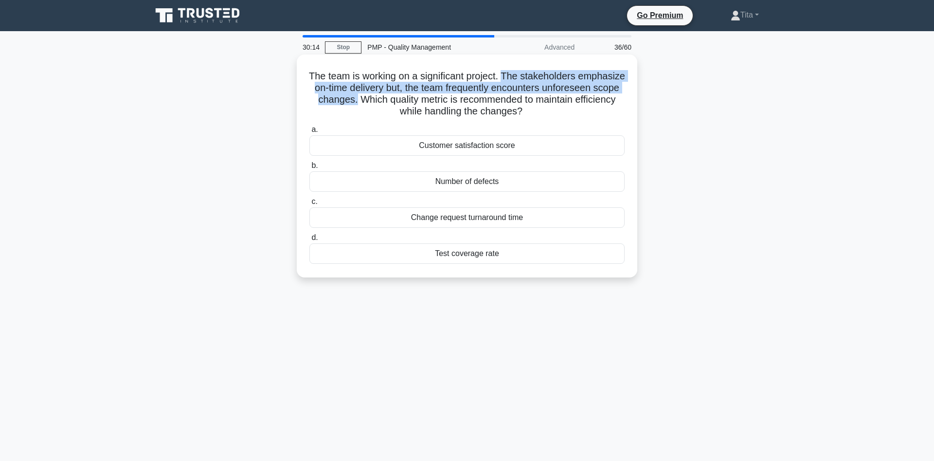
drag, startPoint x: 505, startPoint y: 78, endPoint x: 386, endPoint y: 142, distance: 134.7
click at [356, 105] on h5 "The team is working on a significant project. The stakeholders emphasize on-tim…" at bounding box center [466, 94] width 317 height 48
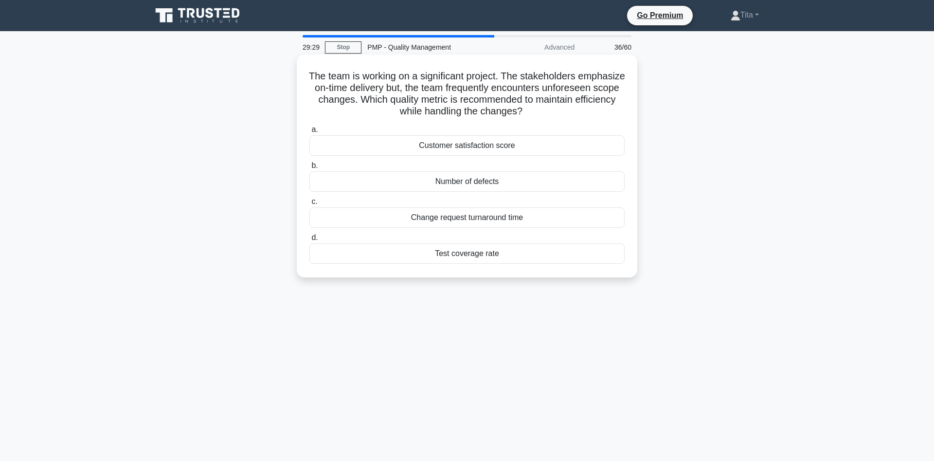
click at [498, 219] on div "Change request turnaround time" at bounding box center [466, 217] width 315 height 20
click at [309, 205] on input "c. Change request turnaround time" at bounding box center [309, 202] width 0 height 6
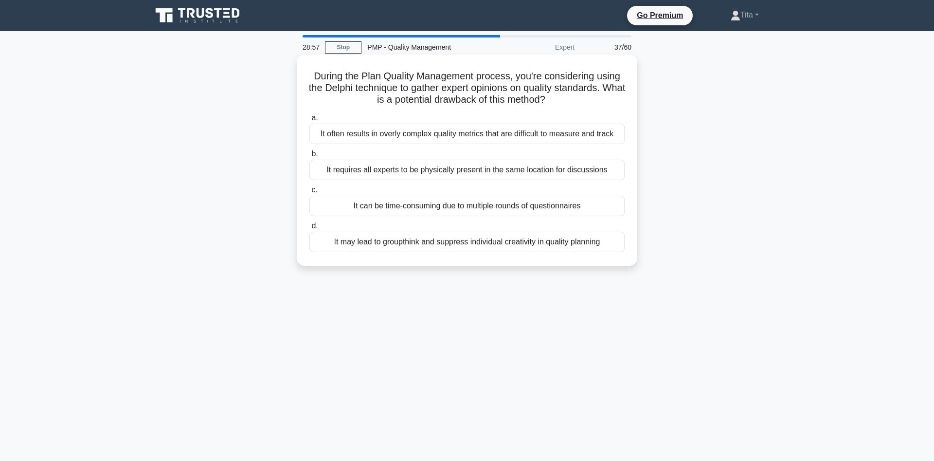
click at [434, 209] on div "It can be time-consuming due to multiple rounds of questionnaires" at bounding box center [466, 206] width 315 height 20
click at [309, 193] on input "c. It can be time-consuming due to multiple rounds of questionnaires" at bounding box center [309, 190] width 0 height 6
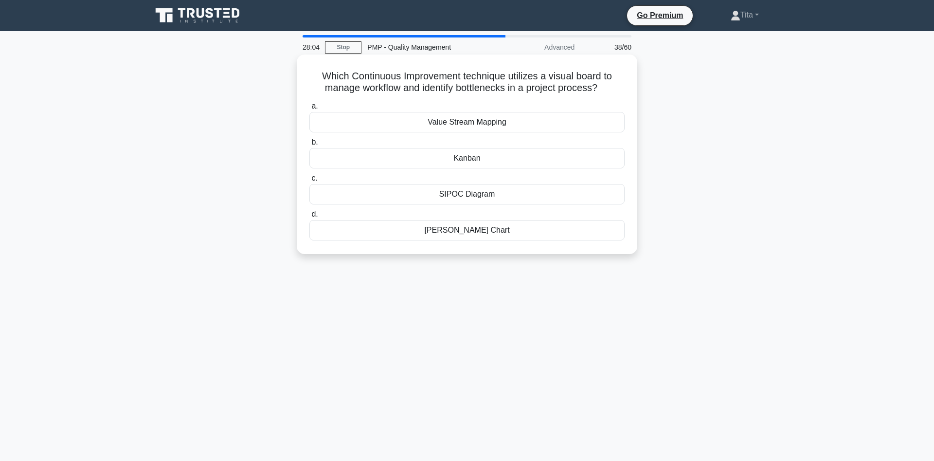
click at [472, 124] on div "Value Stream Mapping" at bounding box center [466, 122] width 315 height 20
click at [309, 109] on input "a. Value Stream Mapping" at bounding box center [309, 106] width 0 height 6
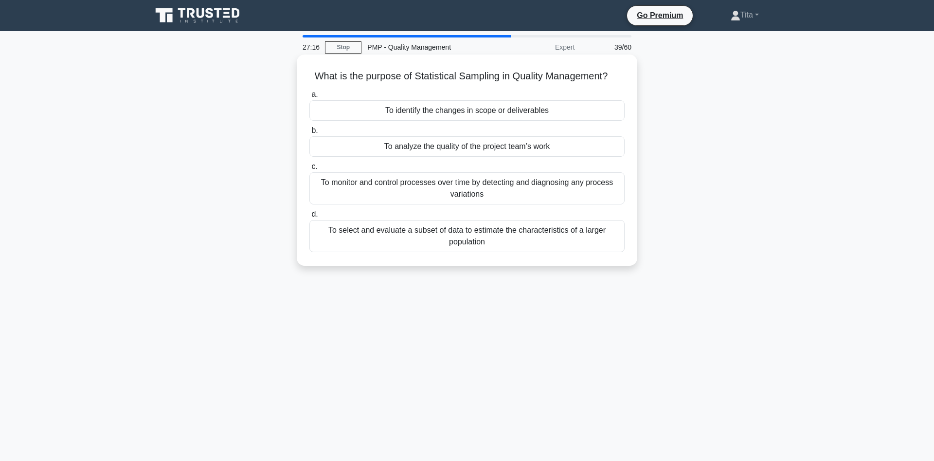
click at [514, 244] on div "To select and evaluate a subset of data to estimate the characteristics of a la…" at bounding box center [466, 236] width 315 height 32
click at [309, 217] on input "d. To select and evaluate a subset of data to estimate the characteristics of a…" at bounding box center [309, 214] width 0 height 6
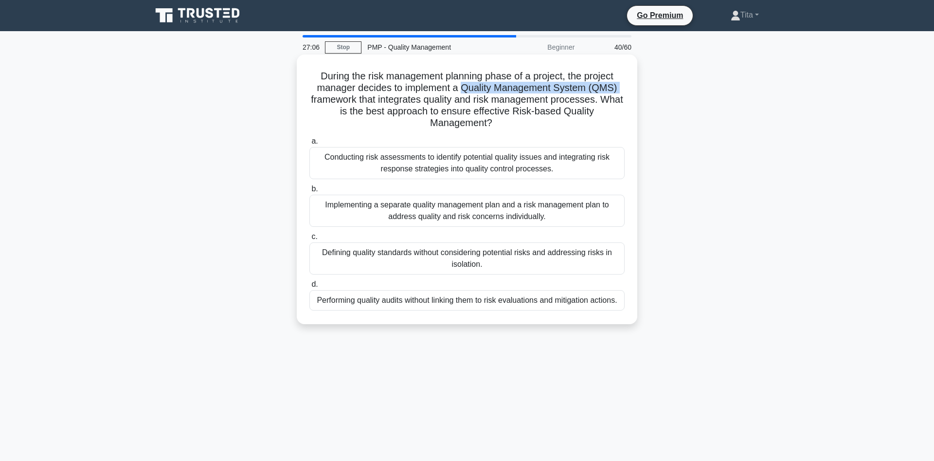
drag, startPoint x: 462, startPoint y: 91, endPoint x: 620, endPoint y: 85, distance: 158.2
click at [620, 85] on h5 "During the risk management planning phase of a project, the project manager dec…" at bounding box center [466, 99] width 317 height 59
click at [462, 171] on div "Conducting risk assessments to identify potential quality issues and integratin…" at bounding box center [466, 163] width 315 height 32
click at [309, 145] on input "a. Conducting risk assessments to identify potential quality issues and integra…" at bounding box center [309, 141] width 0 height 6
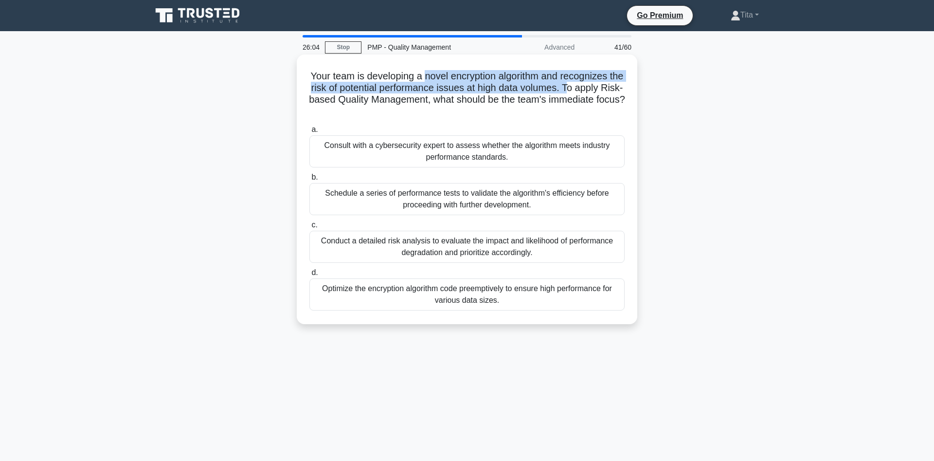
drag, startPoint x: 423, startPoint y: 78, endPoint x: 617, endPoint y: 95, distance: 195.4
click at [575, 92] on h5 "Your team is developing a novel encryption algorithm and recognizes the risk of…" at bounding box center [466, 94] width 317 height 48
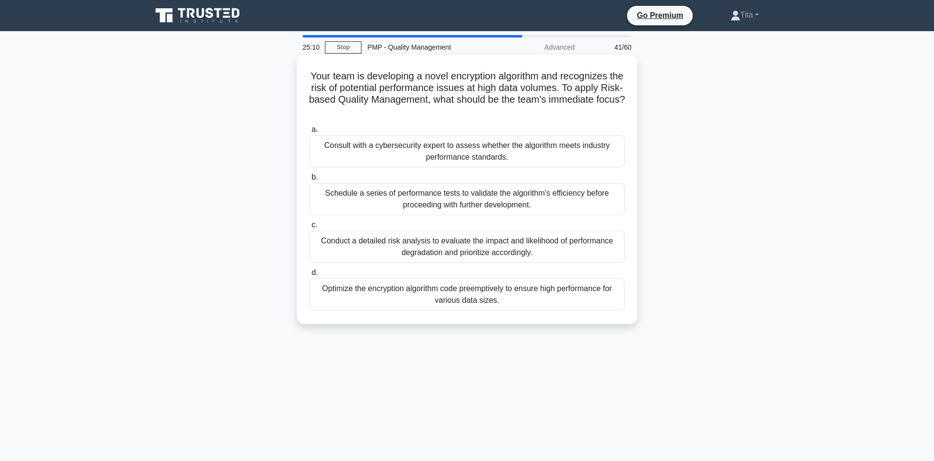
click at [558, 252] on div "Conduct a detailed risk analysis to evaluate the impact and likelihood of perfo…" at bounding box center [466, 247] width 315 height 32
click at [309, 228] on input "c. Conduct a detailed risk analysis to evaluate the impact and likelihood of pe…" at bounding box center [309, 225] width 0 height 6
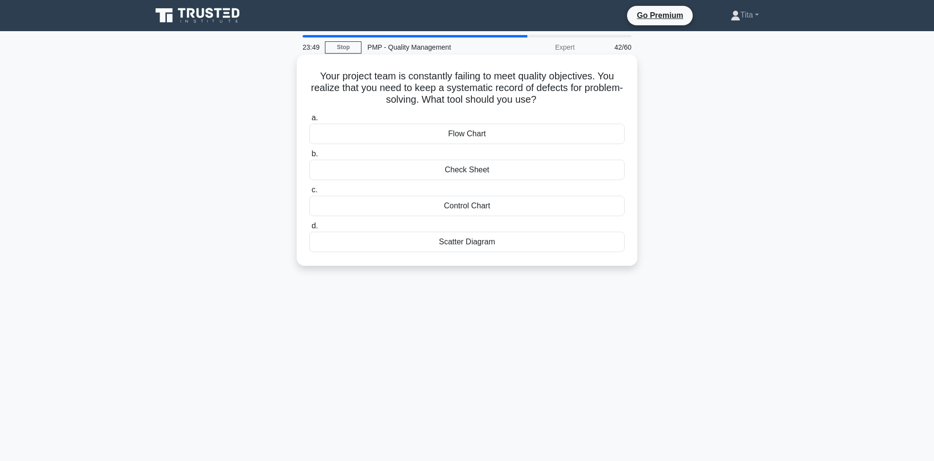
click at [488, 172] on div "Check Sheet" at bounding box center [466, 170] width 315 height 20
click at [309, 157] on input "b. Check Sheet" at bounding box center [309, 154] width 0 height 6
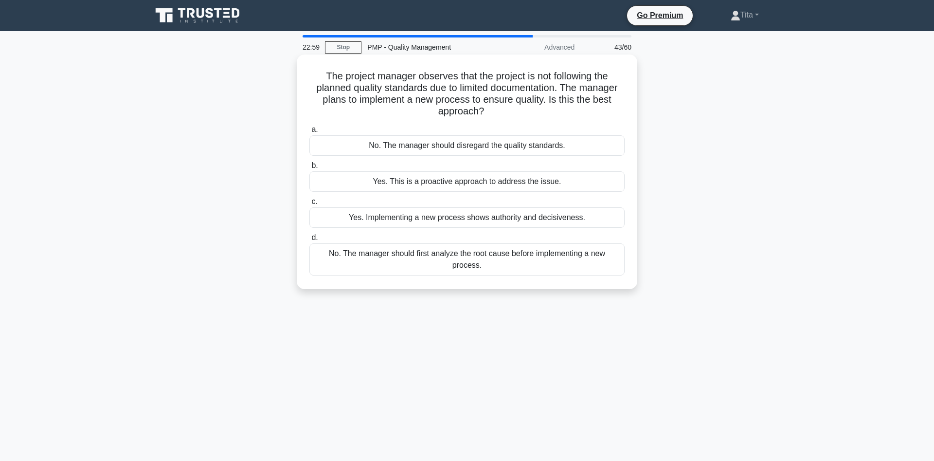
click at [392, 185] on div "Yes. This is a proactive approach to address the issue." at bounding box center [466, 181] width 315 height 20
click at [309, 169] on input "b. Yes. This is a proactive approach to address the issue." at bounding box center [309, 166] width 0 height 6
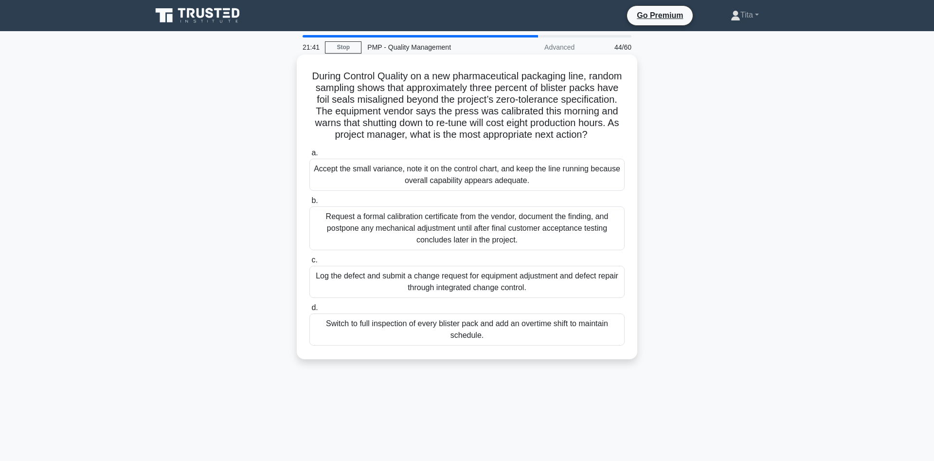
click at [418, 290] on div "Log the defect and submit a change request for equipment adjustment and defect …" at bounding box center [466, 282] width 315 height 32
click at [309, 263] on input "c. Log the defect and submit a change request for equipment adjustment and defe…" at bounding box center [309, 260] width 0 height 6
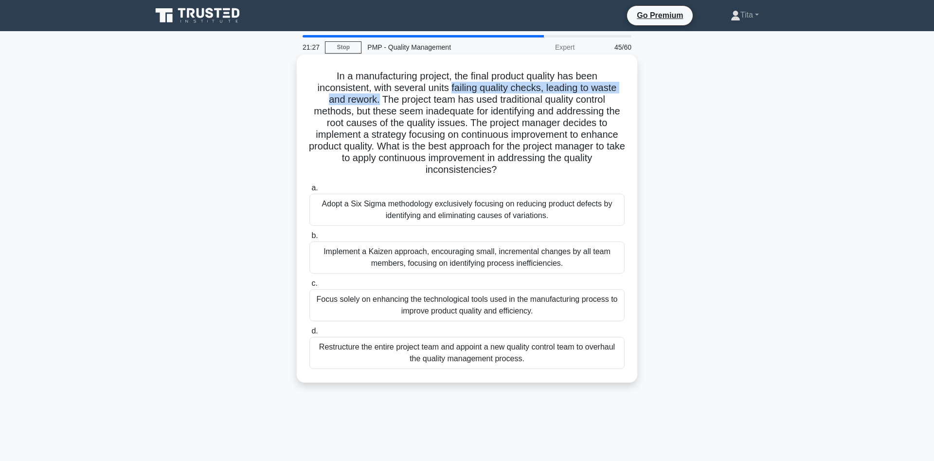
drag, startPoint x: 443, startPoint y: 87, endPoint x: 347, endPoint y: 101, distance: 96.3
click at [347, 101] on h5 "In a manufacturing project, the final product quality has been inconsistent, wi…" at bounding box center [466, 123] width 317 height 106
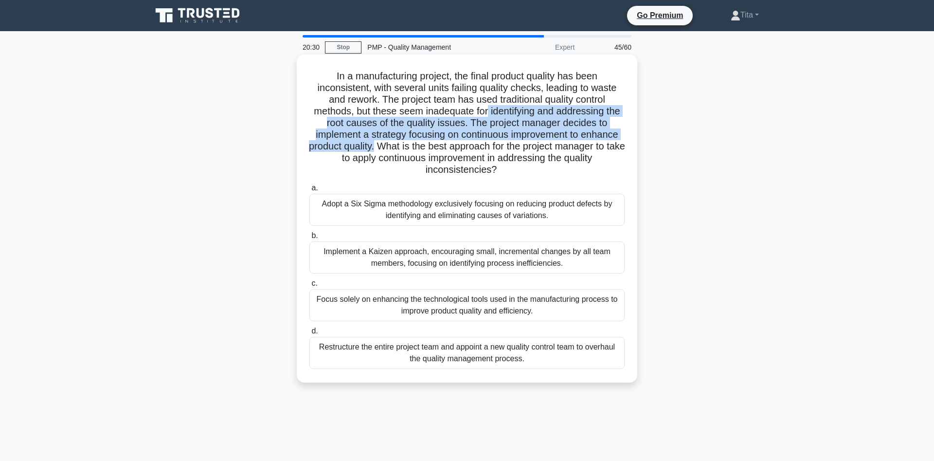
drag, startPoint x: 441, startPoint y: 112, endPoint x: 352, endPoint y: 144, distance: 94.5
click at [352, 144] on h5 "In a manufacturing project, the final product quality has been inconsistent, wi…" at bounding box center [466, 123] width 317 height 106
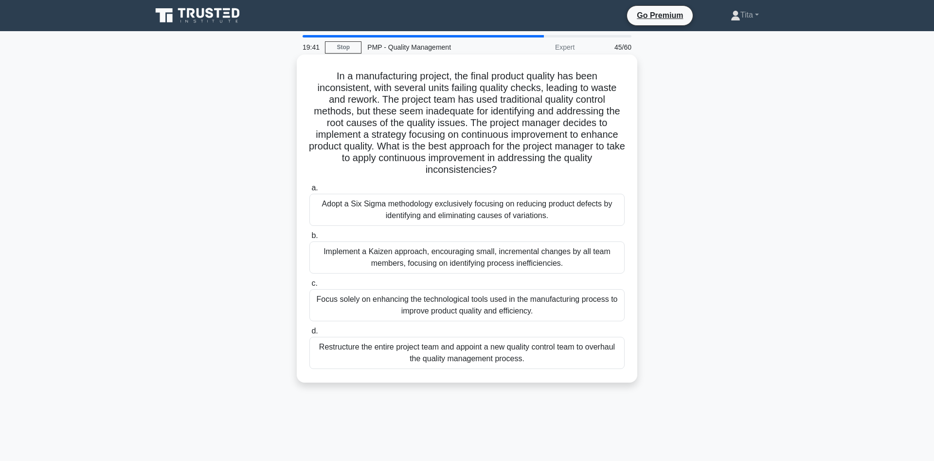
click at [424, 263] on div "Implement a Kaizen approach, encouraging small, incremental changes by all team…" at bounding box center [466, 257] width 315 height 32
click at [309, 239] on input "b. Implement a Kaizen approach, encouraging small, incremental changes by all t…" at bounding box center [309, 236] width 0 height 6
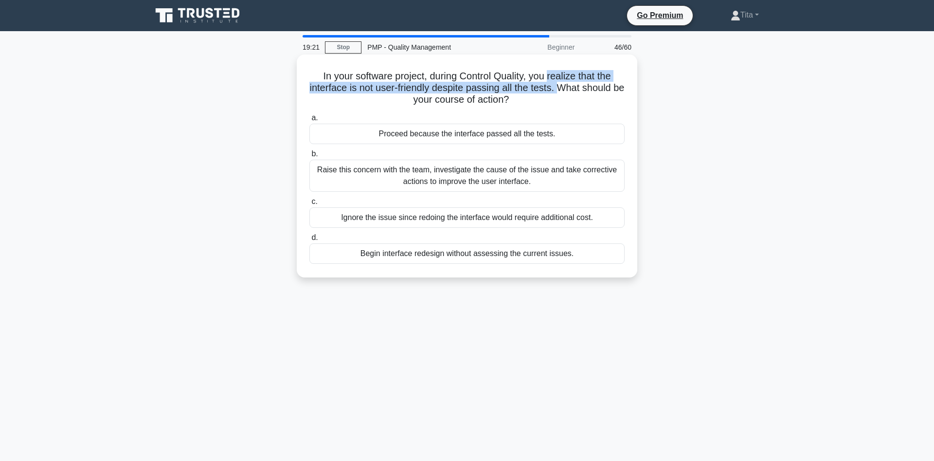
drag, startPoint x: 549, startPoint y: 76, endPoint x: 556, endPoint y: 90, distance: 14.8
click at [556, 90] on h5 "In your software project, during Control Quality, you realize that the interfac…" at bounding box center [466, 88] width 317 height 36
click at [465, 178] on div "Raise this concern with the team, investigate the cause of the issue and take c…" at bounding box center [466, 176] width 315 height 32
click at [309, 157] on input "b. Raise this concern with the team, investigate the cause of the issue and tak…" at bounding box center [309, 154] width 0 height 6
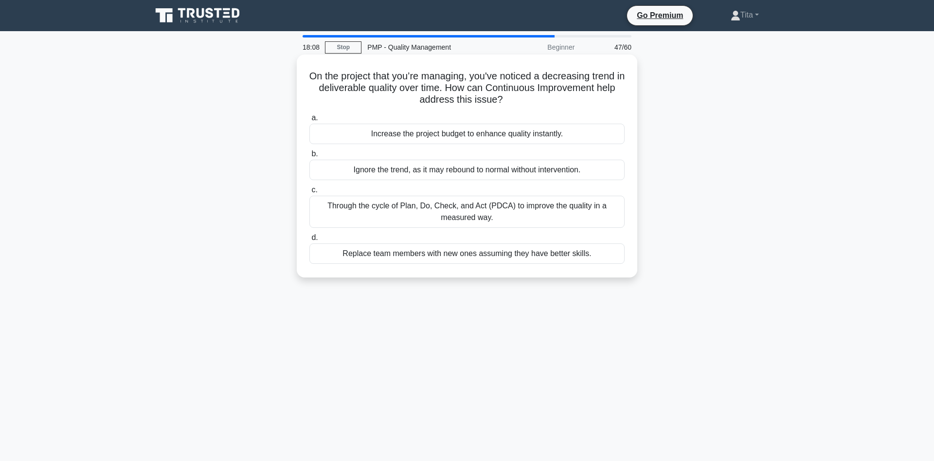
click at [488, 216] on div "Through the cycle of Plan, Do, Check, and Act (PDCA) to improve the quality in …" at bounding box center [466, 212] width 315 height 32
click at [309, 193] on input "c. Through the cycle of Plan, Do, Check, and Act (PDCA) to improve the quality …" at bounding box center [309, 190] width 0 height 6
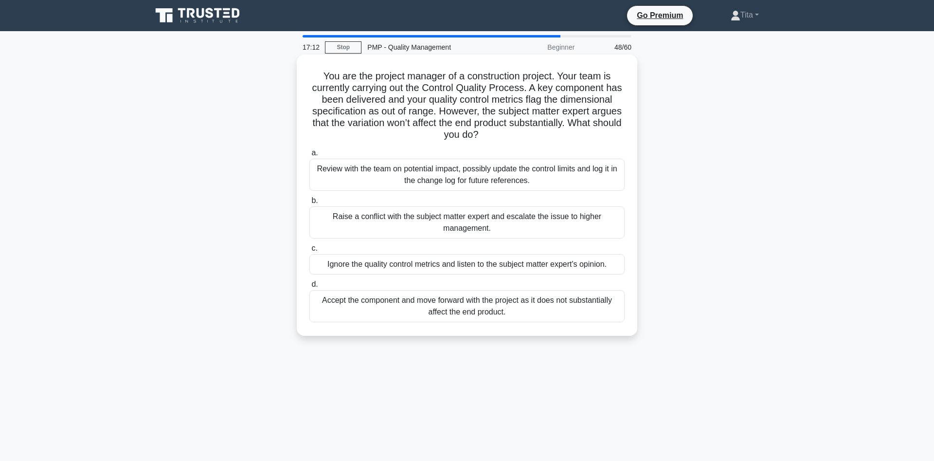
click at [468, 183] on div "Review with the team on potential impact, possibly update the control limits an…" at bounding box center [466, 175] width 315 height 32
click at [309, 156] on input "a. Review with the team on potential impact, possibly update the control limits…" at bounding box center [309, 153] width 0 height 6
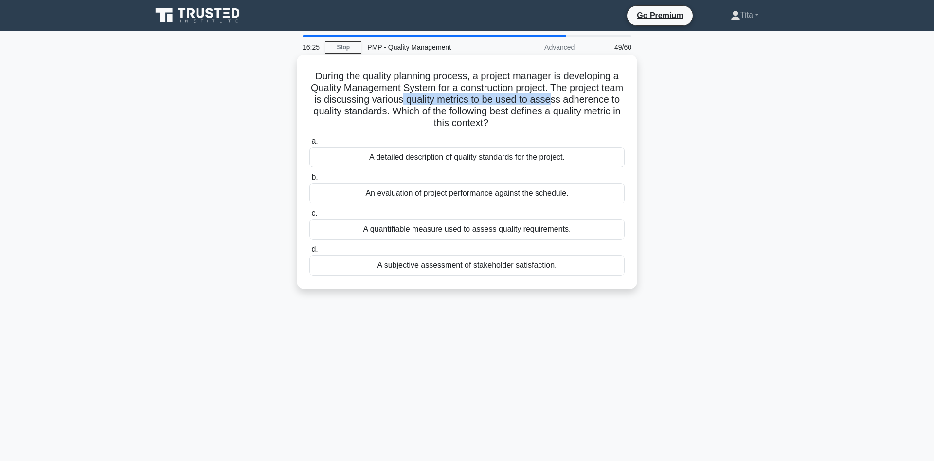
drag, startPoint x: 549, startPoint y: 94, endPoint x: 403, endPoint y: 97, distance: 146.5
click at [403, 97] on h5 "During the quality planning process, a project manager is developing a Quality …" at bounding box center [466, 99] width 317 height 59
drag, startPoint x: 367, startPoint y: 100, endPoint x: 393, endPoint y: 113, distance: 29.2
click at [393, 113] on h5 "During the quality planning process, a project manager is developing a Quality …" at bounding box center [466, 99] width 317 height 59
click at [466, 231] on div "A quantifiable measure used to assess quality requirements." at bounding box center [466, 229] width 315 height 20
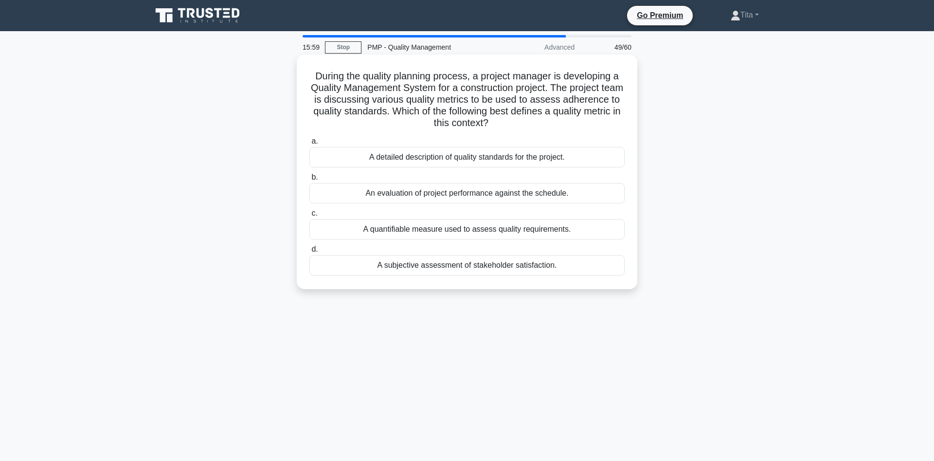
click at [309, 217] on input "c. A quantifiable measure used to assess quality requirements." at bounding box center [309, 213] width 0 height 6
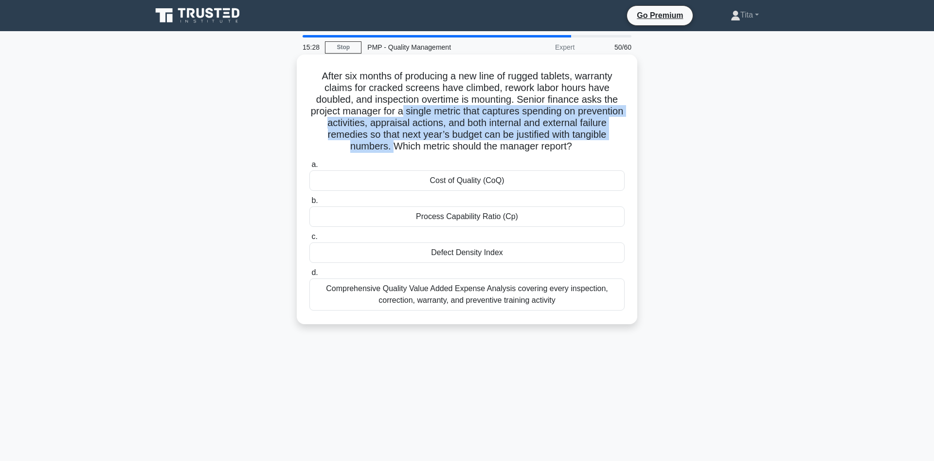
drag, startPoint x: 401, startPoint y: 113, endPoint x: 394, endPoint y: 149, distance: 37.2
click at [394, 149] on h5 "After six months of producing a new line of rugged tablets, warranty claims for…" at bounding box center [466, 111] width 317 height 83
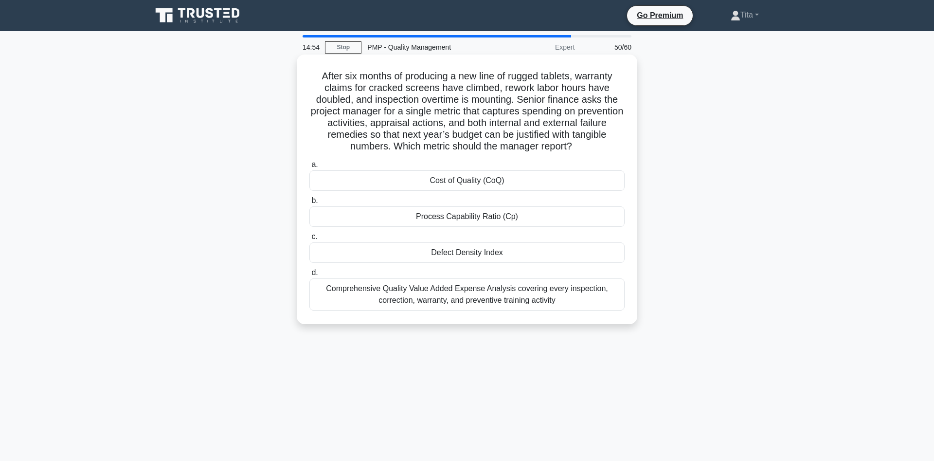
click at [464, 254] on div "Defect Density Index" at bounding box center [466, 252] width 315 height 20
click at [309, 240] on input "c. Defect Density Index" at bounding box center [309, 237] width 0 height 6
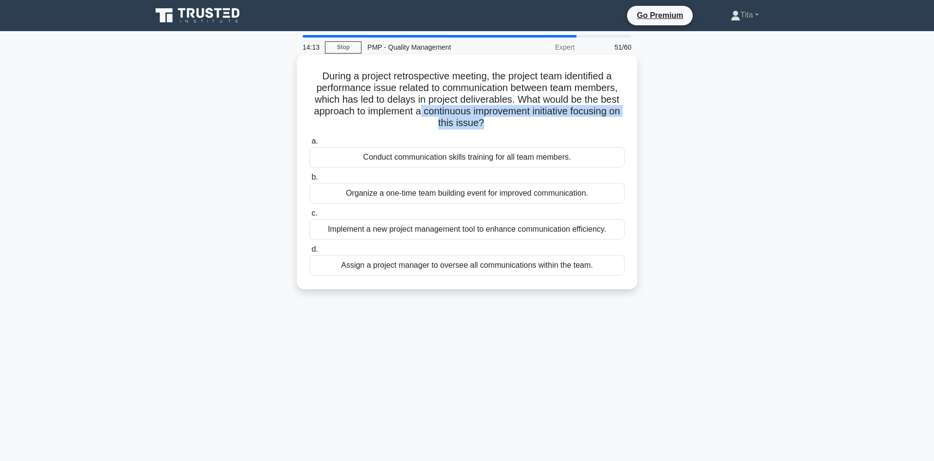
drag, startPoint x: 420, startPoint y: 114, endPoint x: 482, endPoint y: 124, distance: 62.6
click at [482, 124] on h5 "During a project retrospective meeting, the project team identified a performan…" at bounding box center [466, 99] width 317 height 59
click at [441, 158] on div "Conduct communication skills training for all team members." at bounding box center [466, 157] width 315 height 20
click at [309, 145] on input "a. Conduct communication skills training for all team members." at bounding box center [309, 141] width 0 height 6
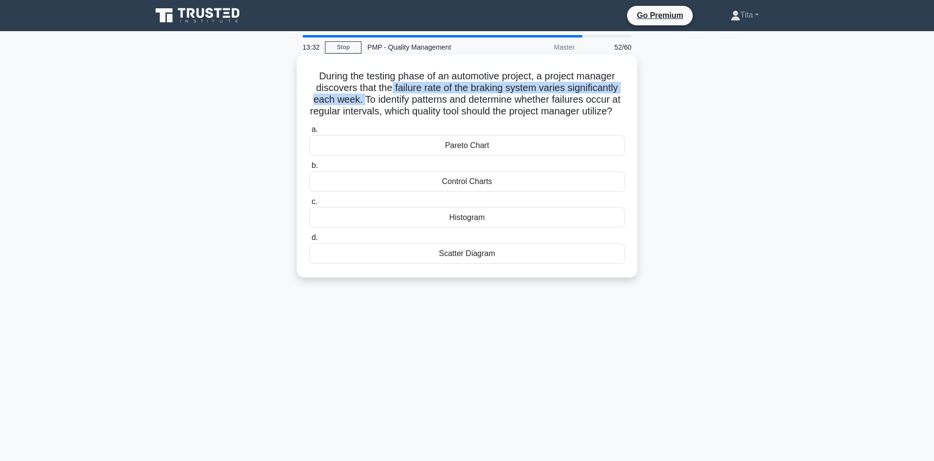
drag, startPoint x: 392, startPoint y: 89, endPoint x: 364, endPoint y: 104, distance: 31.8
click at [364, 104] on h5 "During the testing phase of an automotive project, a project manager discovers …" at bounding box center [466, 94] width 317 height 48
click at [463, 192] on div "Control Charts" at bounding box center [466, 181] width 315 height 20
click at [309, 169] on input "b. Control Charts" at bounding box center [309, 166] width 0 height 6
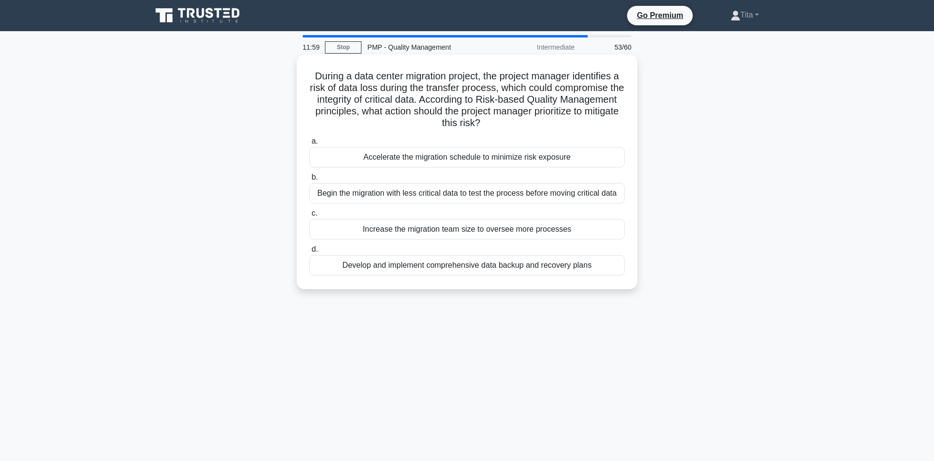
click at [590, 196] on div "Begin the migration with less critical data to test the process before moving c…" at bounding box center [466, 193] width 315 height 20
click at [309, 181] on input "b. Begin the migration with less critical data to test the process before movin…" at bounding box center [309, 177] width 0 height 6
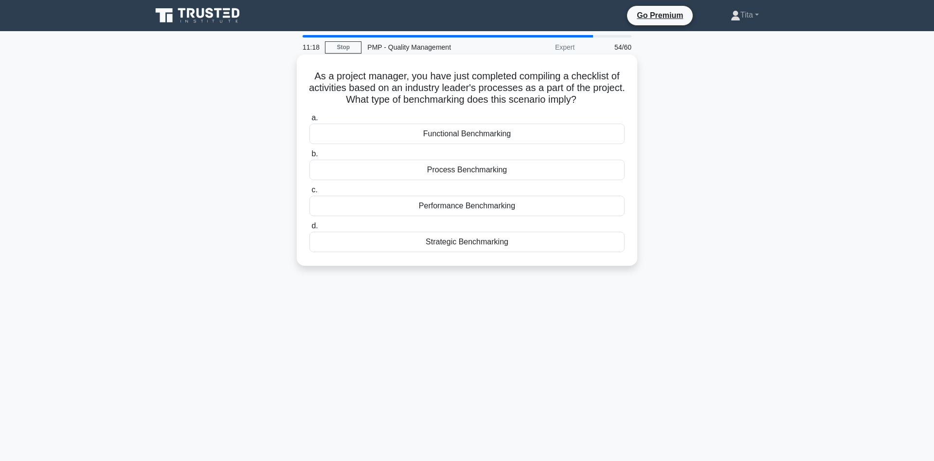
click at [465, 211] on div "Performance Benchmarking" at bounding box center [466, 206] width 315 height 20
click at [309, 193] on input "c. Performance Benchmarking" at bounding box center [309, 190] width 0 height 6
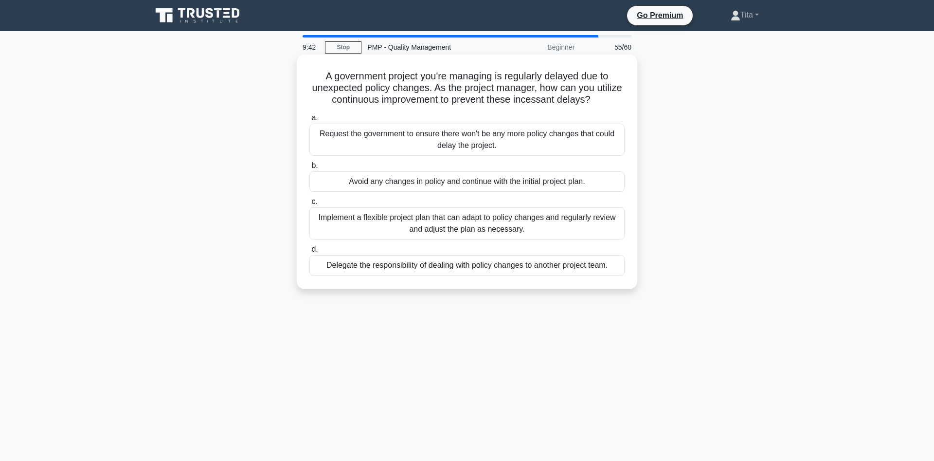
click at [442, 226] on div "Implement a flexible project plan that can adapt to policy changes and regularl…" at bounding box center [466, 223] width 315 height 32
click at [309, 205] on input "c. Implement a flexible project plan that can adapt to policy changes and regul…" at bounding box center [309, 202] width 0 height 6
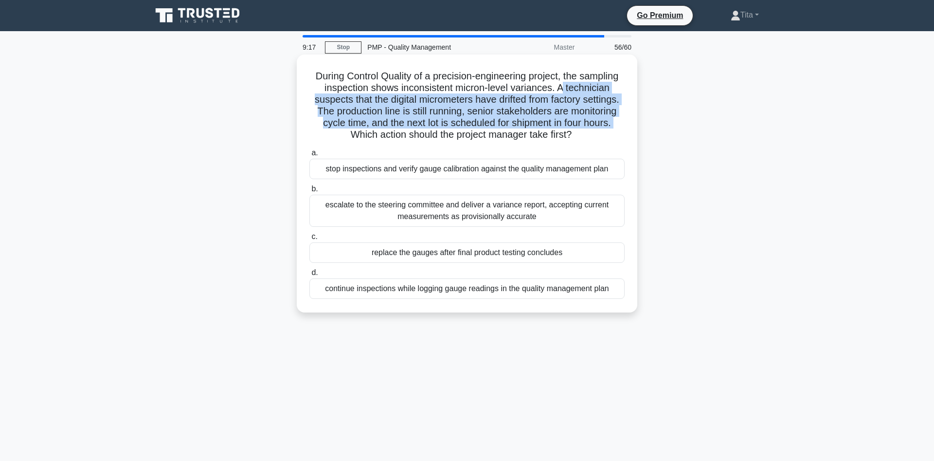
drag, startPoint x: 560, startPoint y: 90, endPoint x: 618, endPoint y: 125, distance: 67.6
click at [618, 125] on h5 "During Control Quality of a precision-engineering project, the sampling inspect…" at bounding box center [466, 105] width 317 height 71
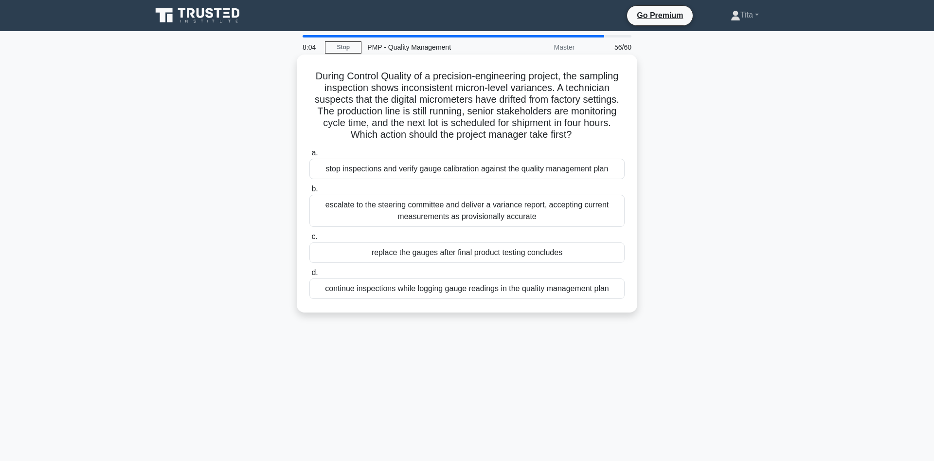
click at [485, 292] on div "continue inspections while logging gauge readings in the quality management plan" at bounding box center [466, 288] width 315 height 20
click at [309, 276] on input "d. continue inspections while logging gauge readings in the quality management …" at bounding box center [309, 273] width 0 height 6
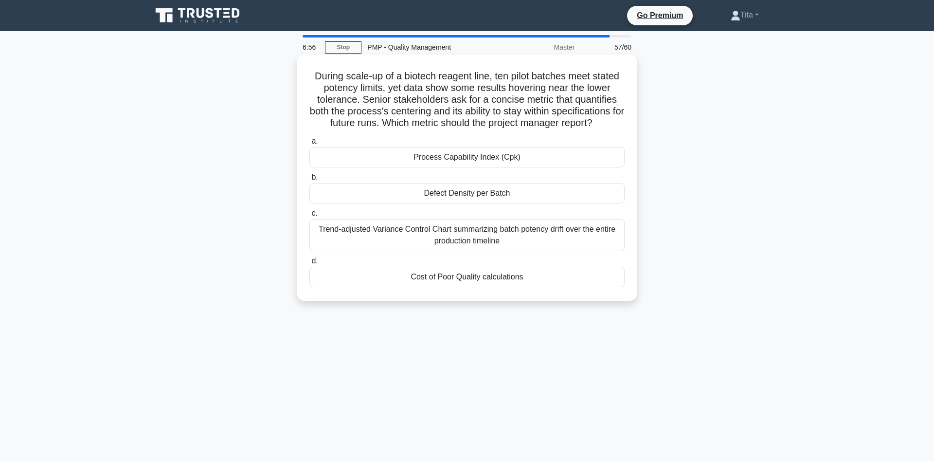
click at [509, 272] on div "Cost of Poor Quality calculations" at bounding box center [466, 277] width 315 height 20
click at [309, 264] on input "d. Cost of Poor Quality calculations" at bounding box center [309, 261] width 0 height 6
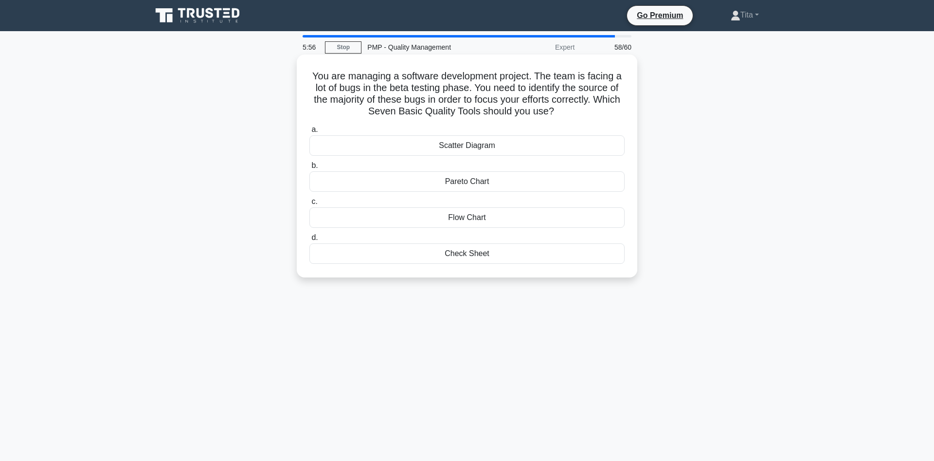
click at [457, 182] on div "Pareto Chart" at bounding box center [466, 181] width 315 height 20
click at [309, 169] on input "b. Pareto Chart" at bounding box center [309, 166] width 0 height 6
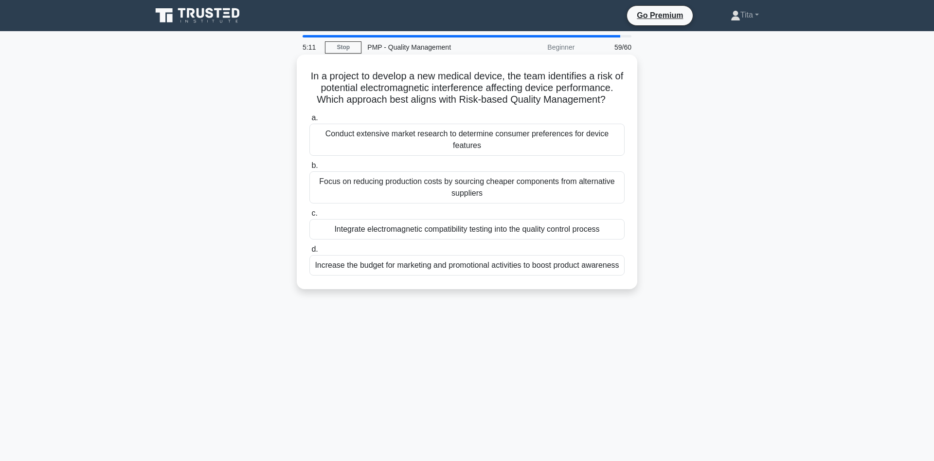
click at [357, 235] on div "Integrate electromagnetic compatibility testing into the quality control process" at bounding box center [466, 229] width 315 height 20
click at [309, 217] on input "c. Integrate electromagnetic compatibility testing into the quality control pro…" at bounding box center [309, 213] width 0 height 6
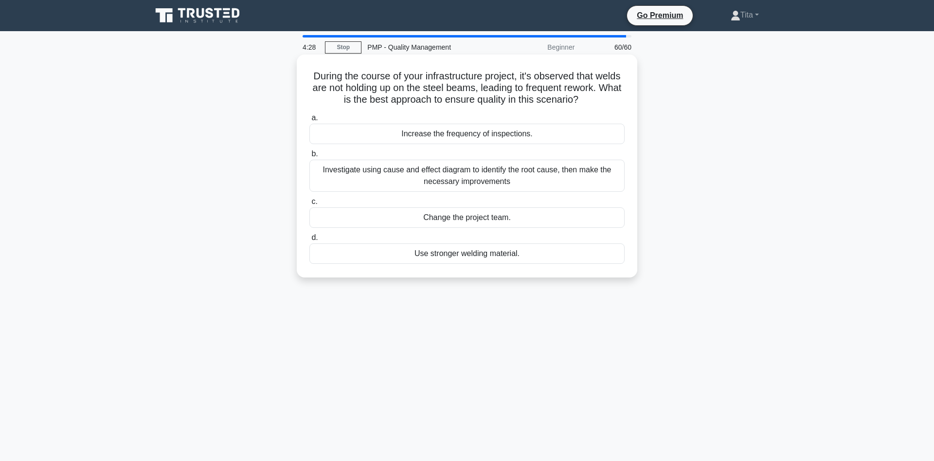
click at [435, 255] on div "Use stronger welding material." at bounding box center [466, 253] width 315 height 20
click at [309, 241] on input "d. Use stronger welding material." at bounding box center [309, 238] width 0 height 6
